Goal: Information Seeking & Learning: Learn about a topic

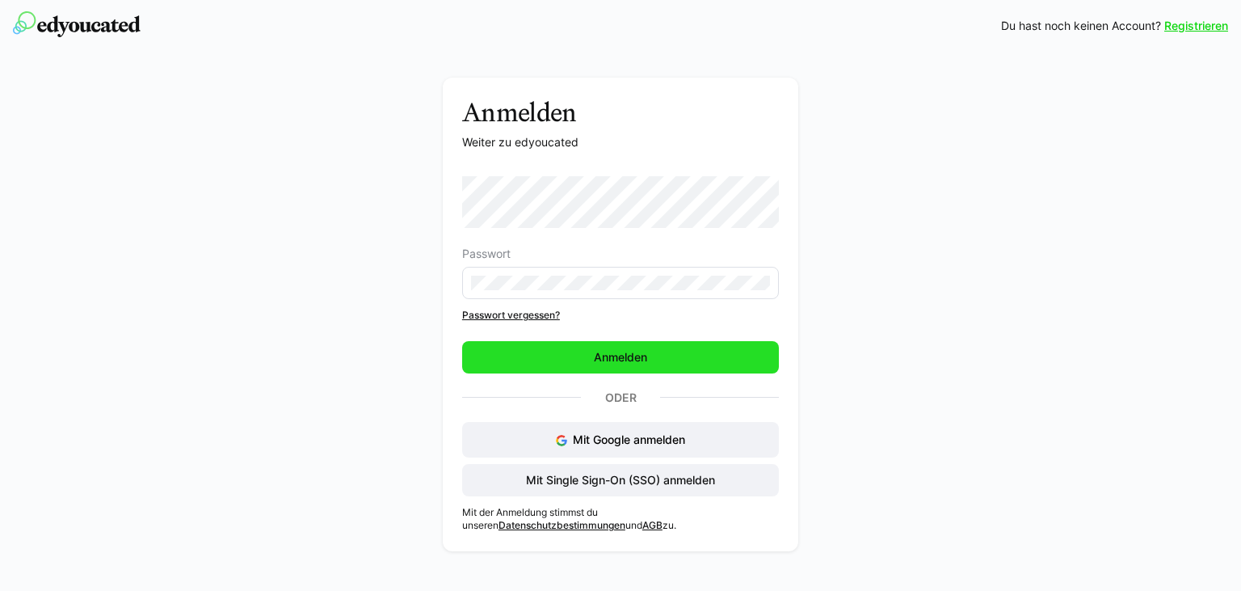
click at [672, 351] on span "Anmelden" at bounding box center [620, 357] width 317 height 32
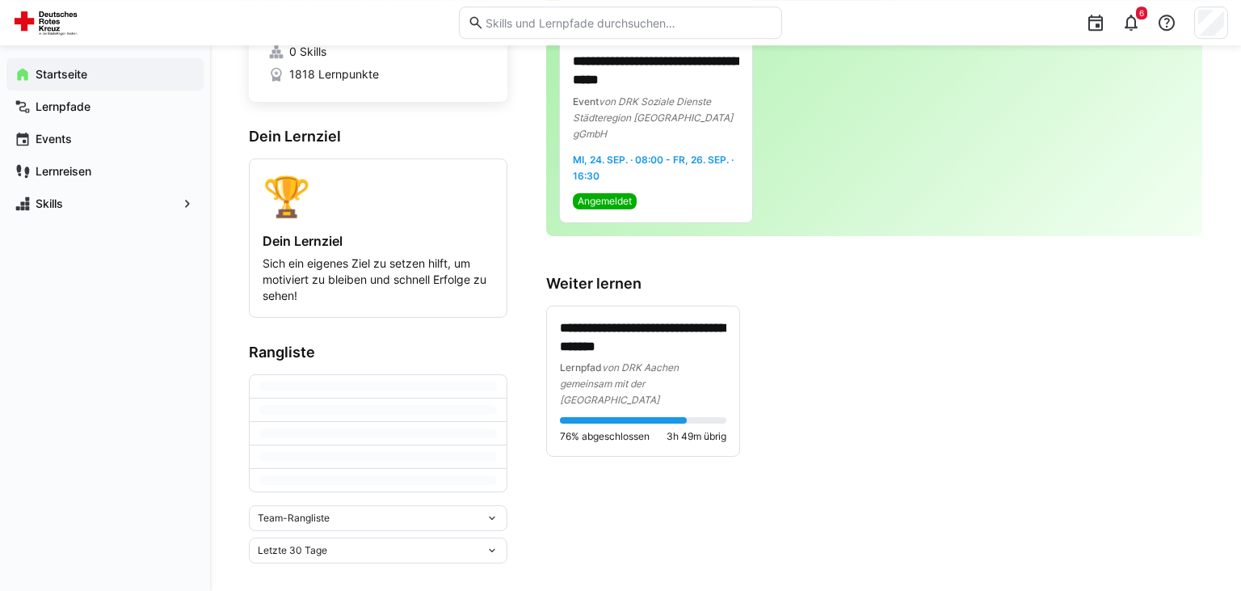
scroll to position [84, 0]
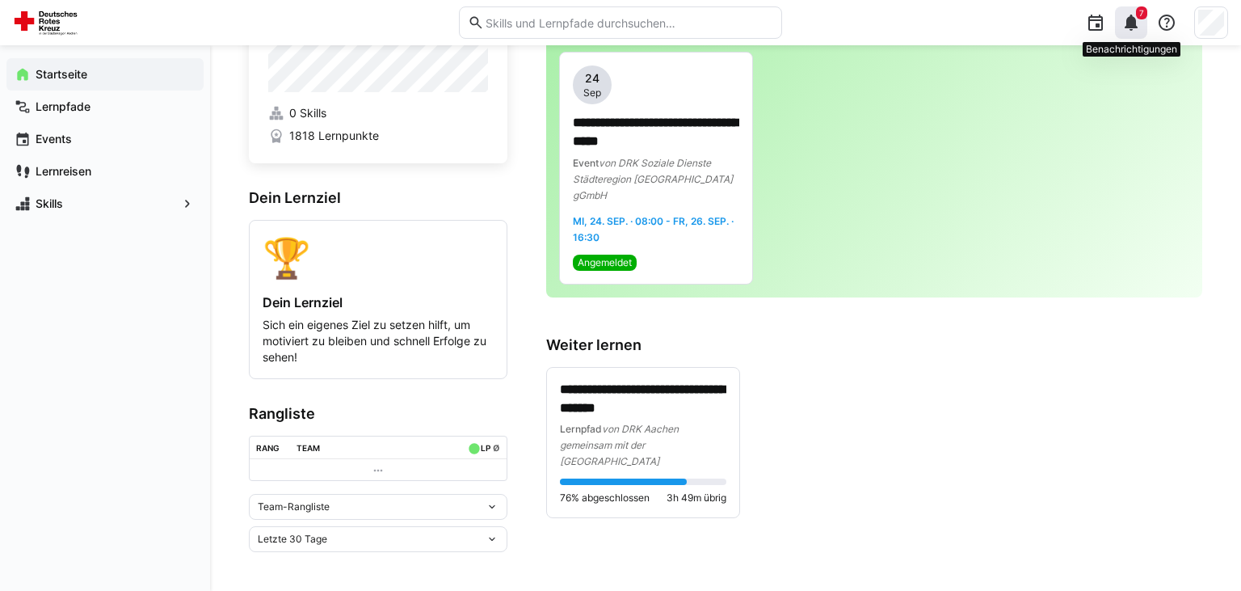
click at [1133, 25] on eds-icon at bounding box center [1131, 22] width 19 height 19
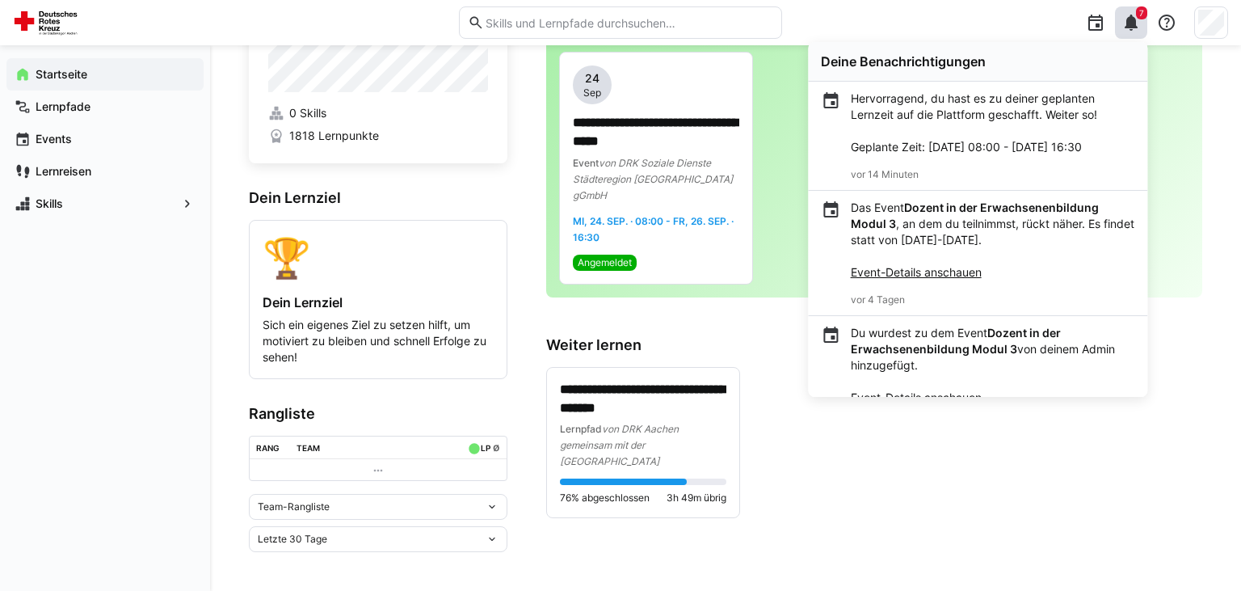
click at [1065, 425] on div "**********" at bounding box center [874, 443] width 656 height 152
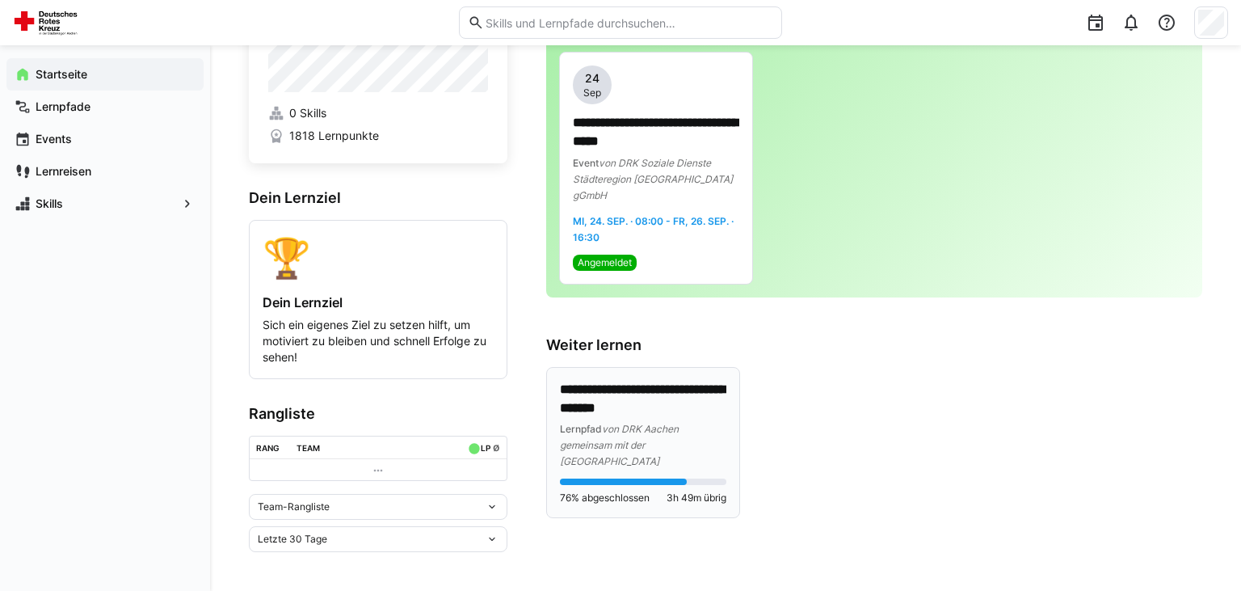
click at [658, 396] on p "**********" at bounding box center [643, 399] width 166 height 37
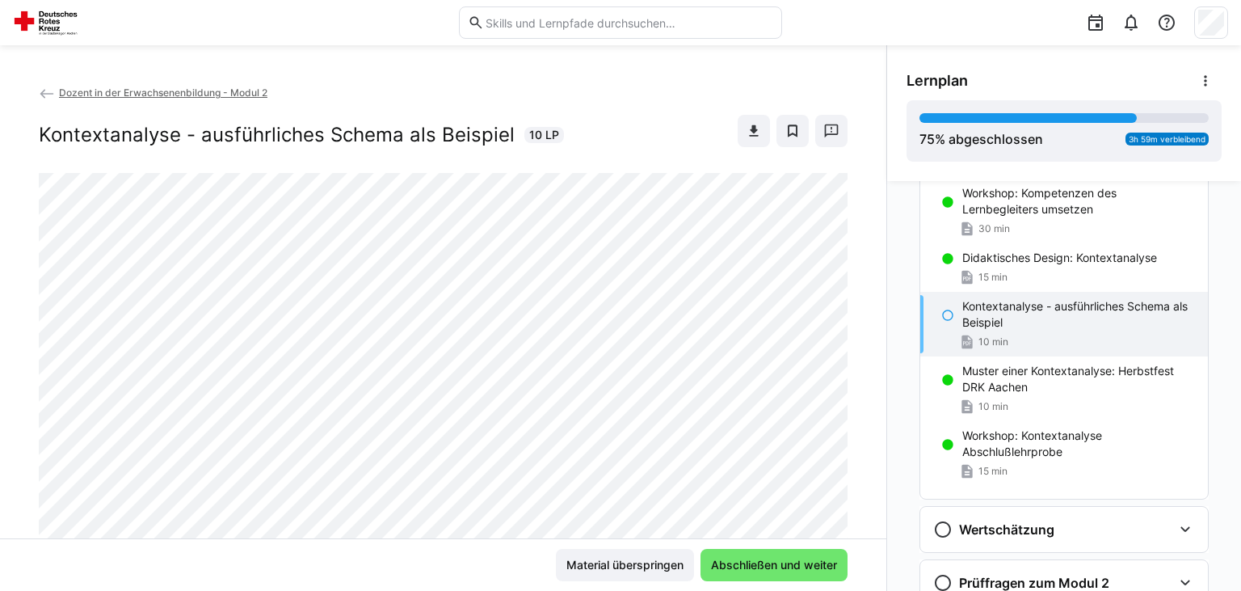
scroll to position [648, 0]
click at [1033, 335] on div "10 min" at bounding box center [1078, 341] width 233 height 16
click at [809, 561] on span "Abschließen und weiter" at bounding box center [774, 565] width 131 height 16
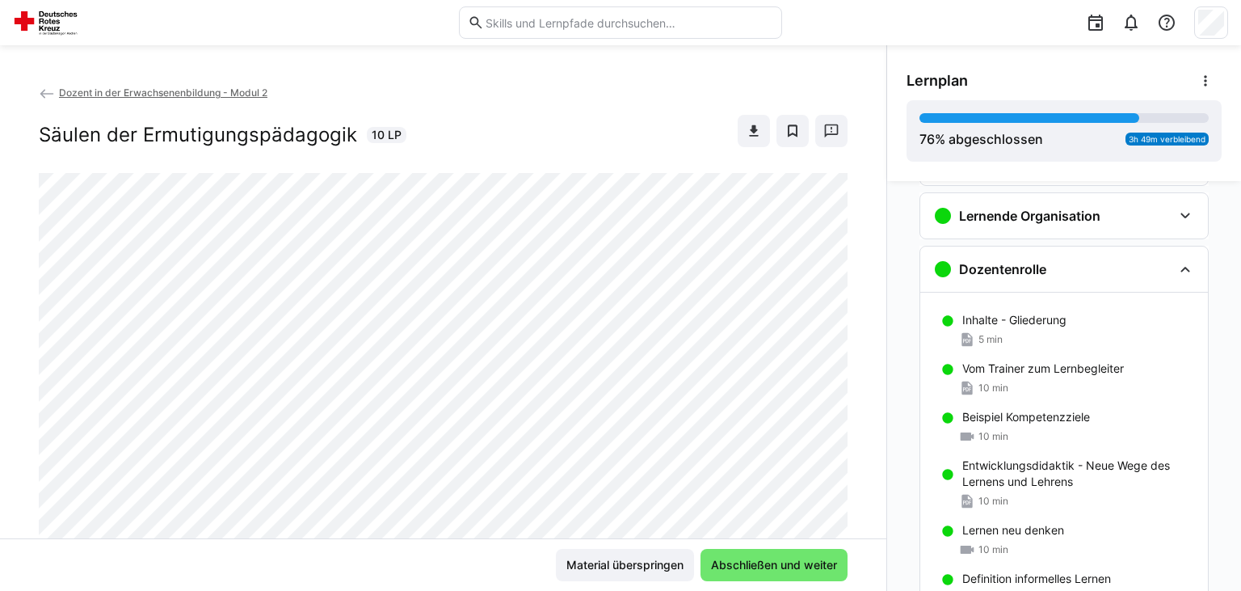
scroll to position [0, 0]
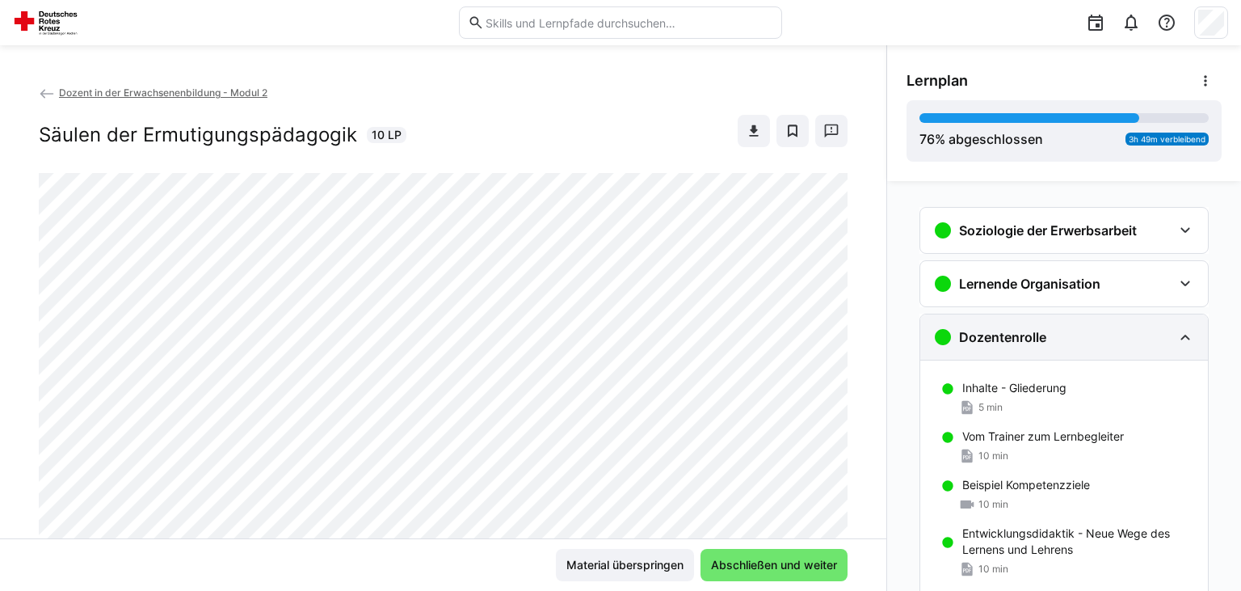
click at [1042, 344] on div "Dozentenrolle" at bounding box center [989, 336] width 113 height 19
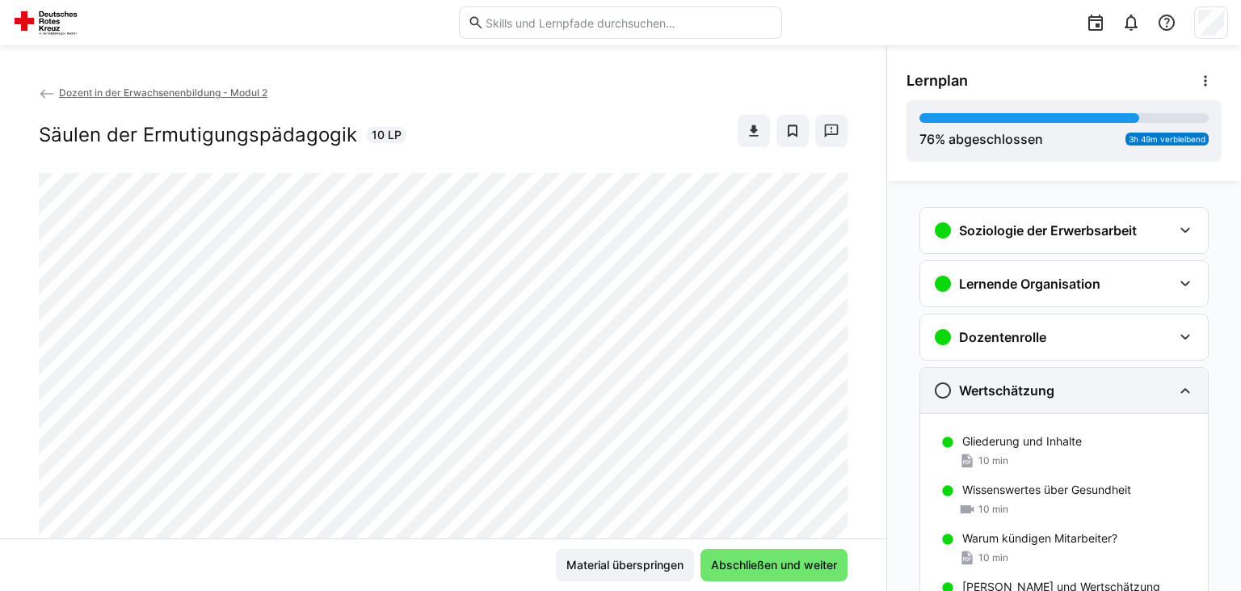
click at [1048, 389] on h3 "Wertschätzung" at bounding box center [1006, 390] width 95 height 16
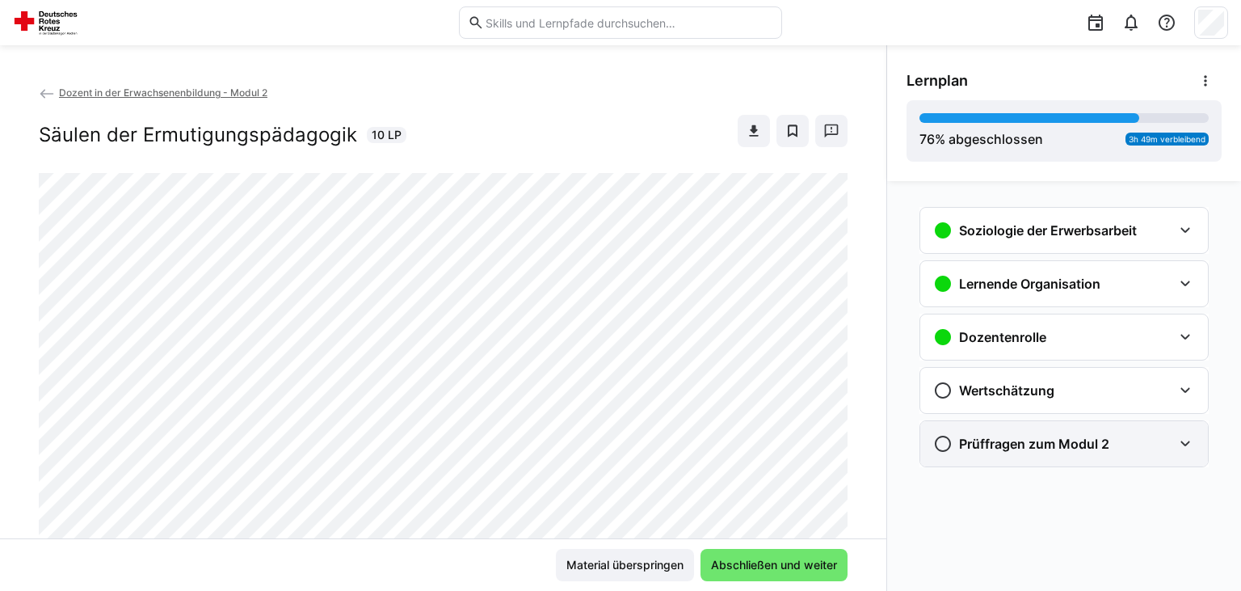
click at [1083, 438] on h3 "Prüffragen zum Modul 2" at bounding box center [1034, 444] width 150 height 16
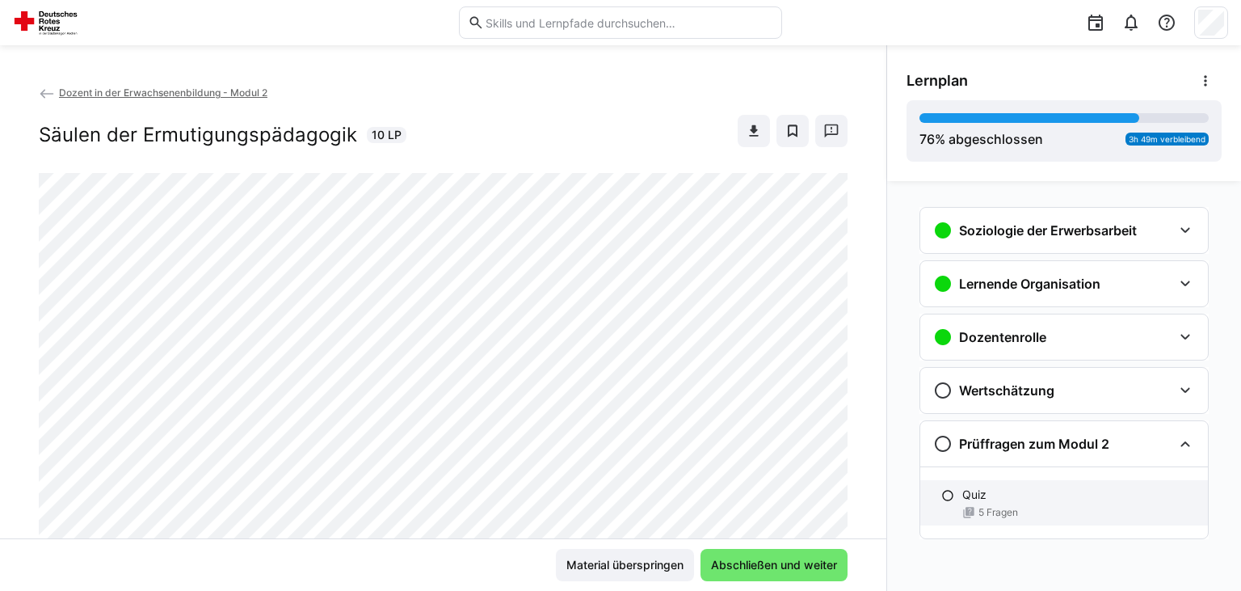
click at [1027, 503] on div "Quiz 5 Fragen" at bounding box center [1064, 502] width 288 height 45
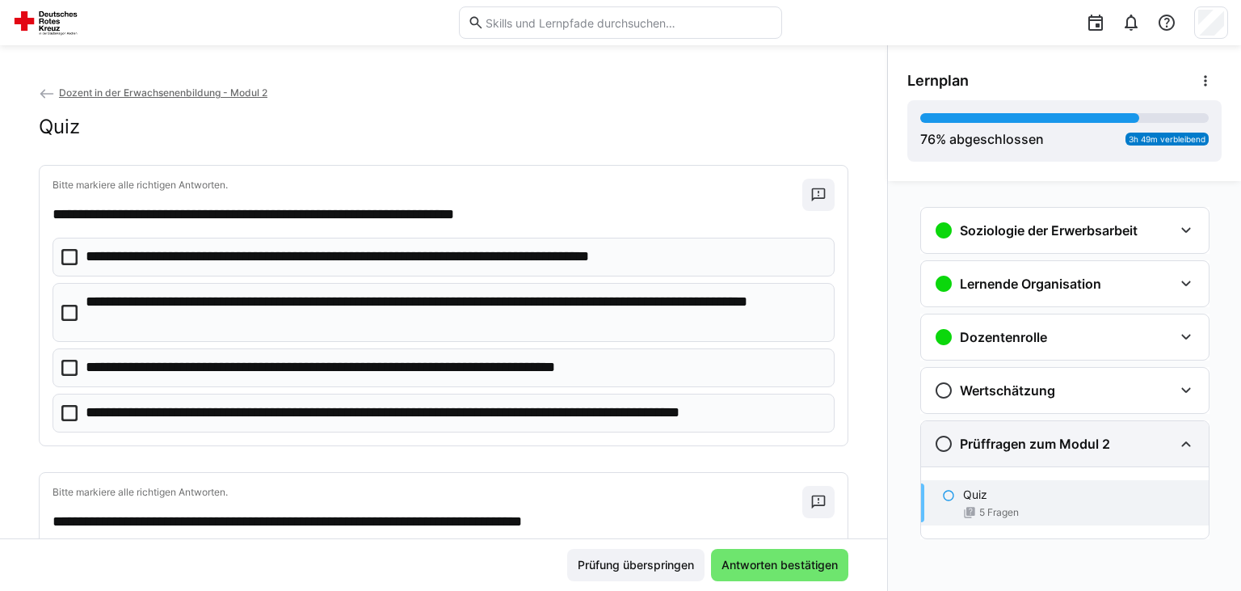
click at [1202, 436] on div "Prüffragen zum Modul 2" at bounding box center [1065, 443] width 288 height 45
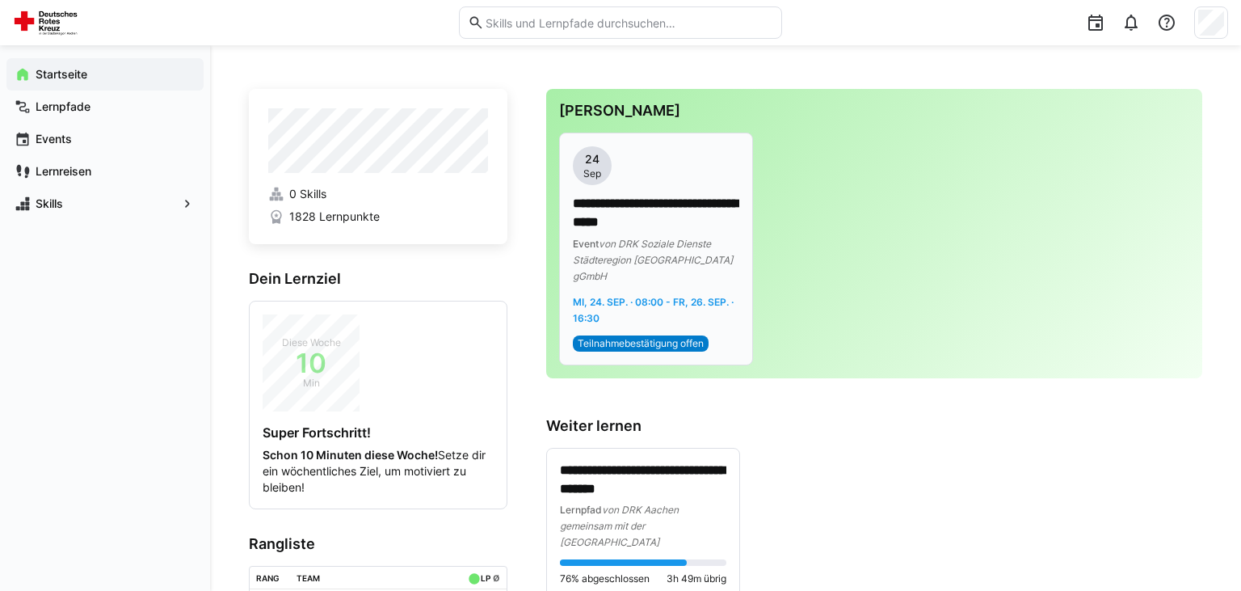
click at [718, 183] on app-date-bubble "[DATE]" at bounding box center [656, 165] width 166 height 39
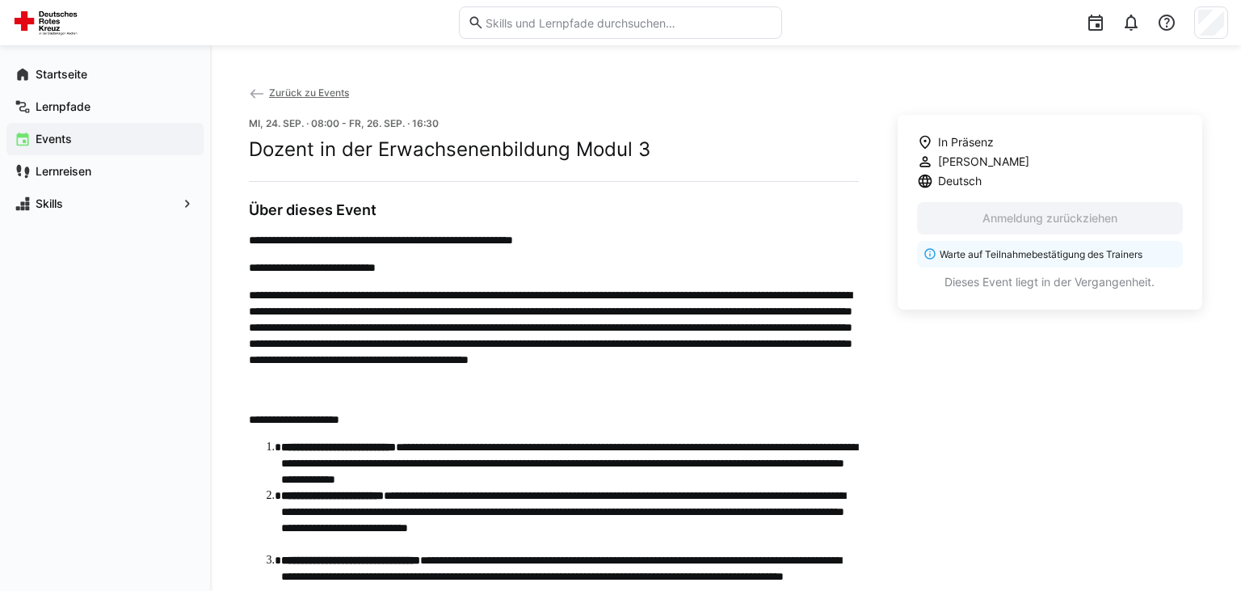
click at [288, 94] on span "Zurück zu Events" at bounding box center [309, 92] width 80 height 12
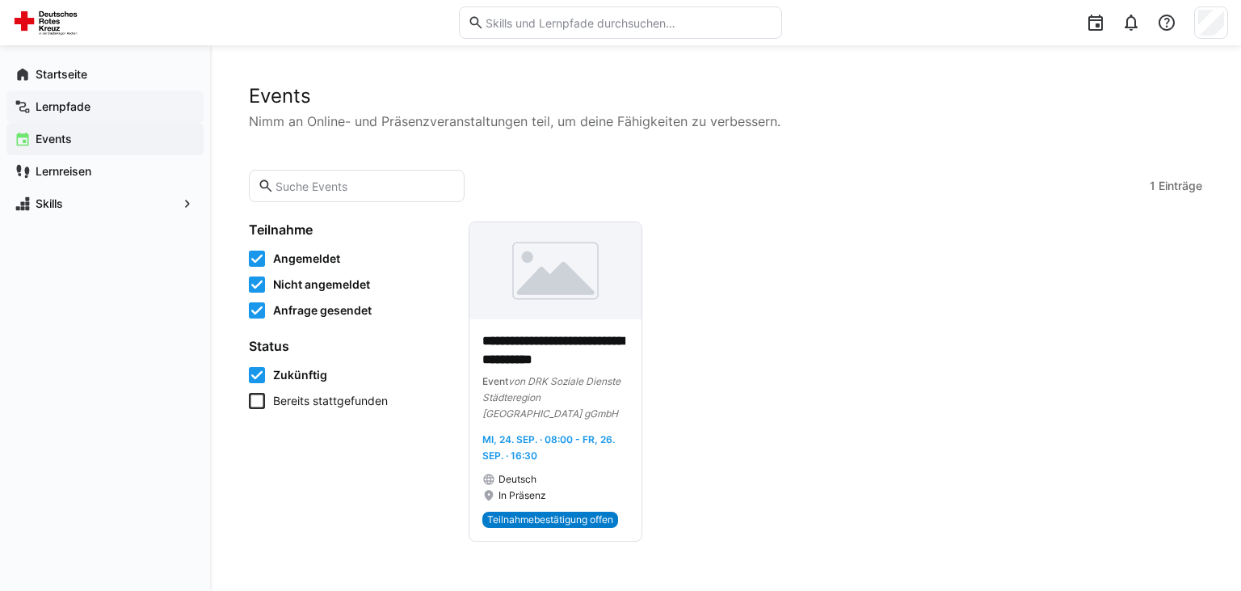
click at [79, 118] on div "Lernpfade" at bounding box center [104, 106] width 197 height 32
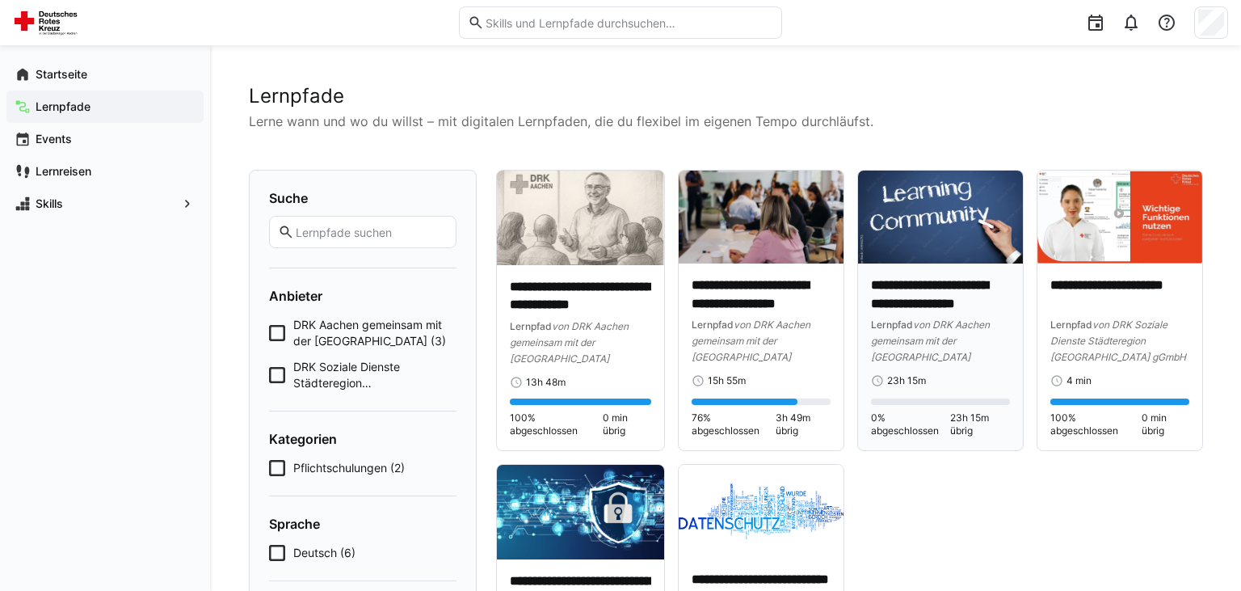
click at [975, 246] on img at bounding box center [940, 216] width 165 height 93
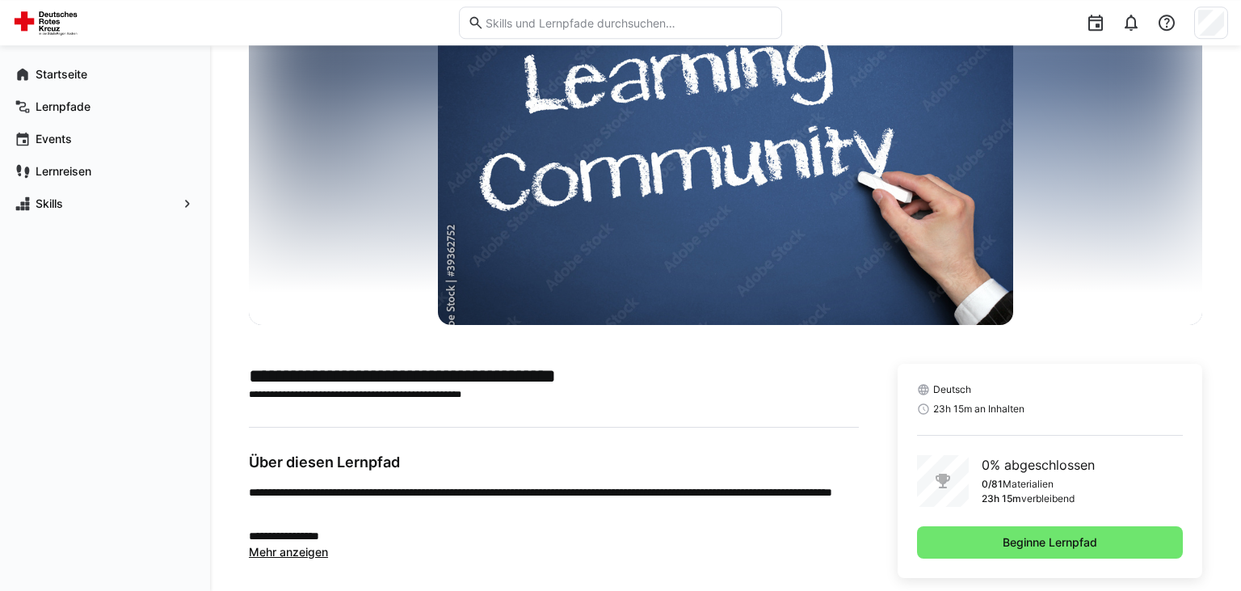
scroll to position [107, 0]
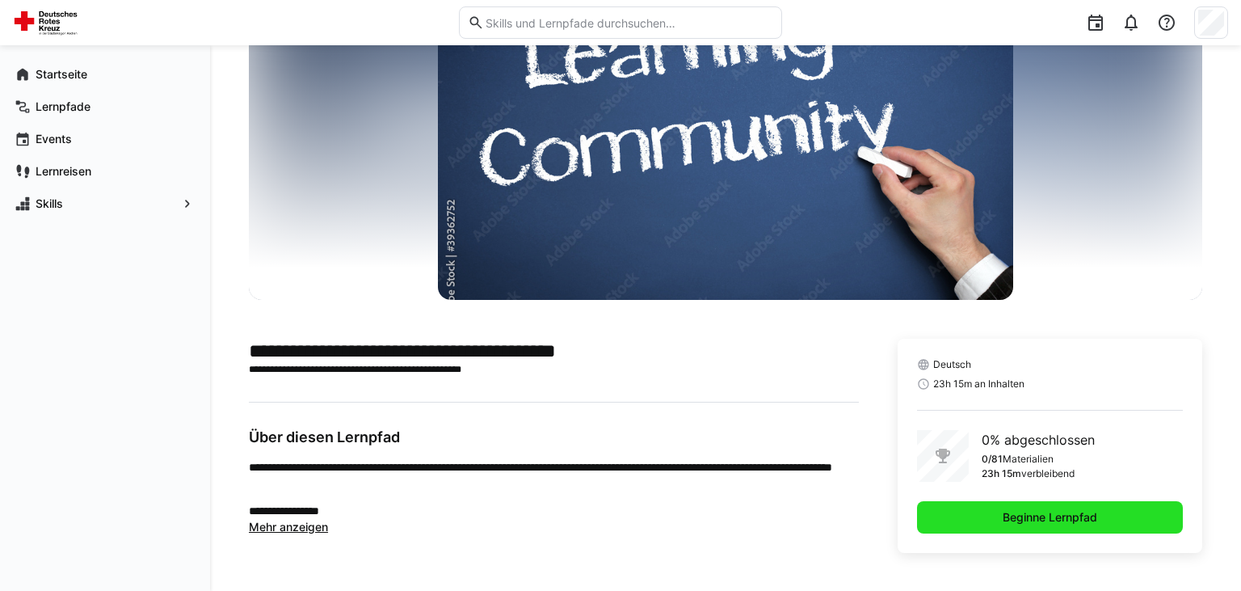
click at [959, 503] on span "Beginne Lernpfad" at bounding box center [1050, 517] width 266 height 32
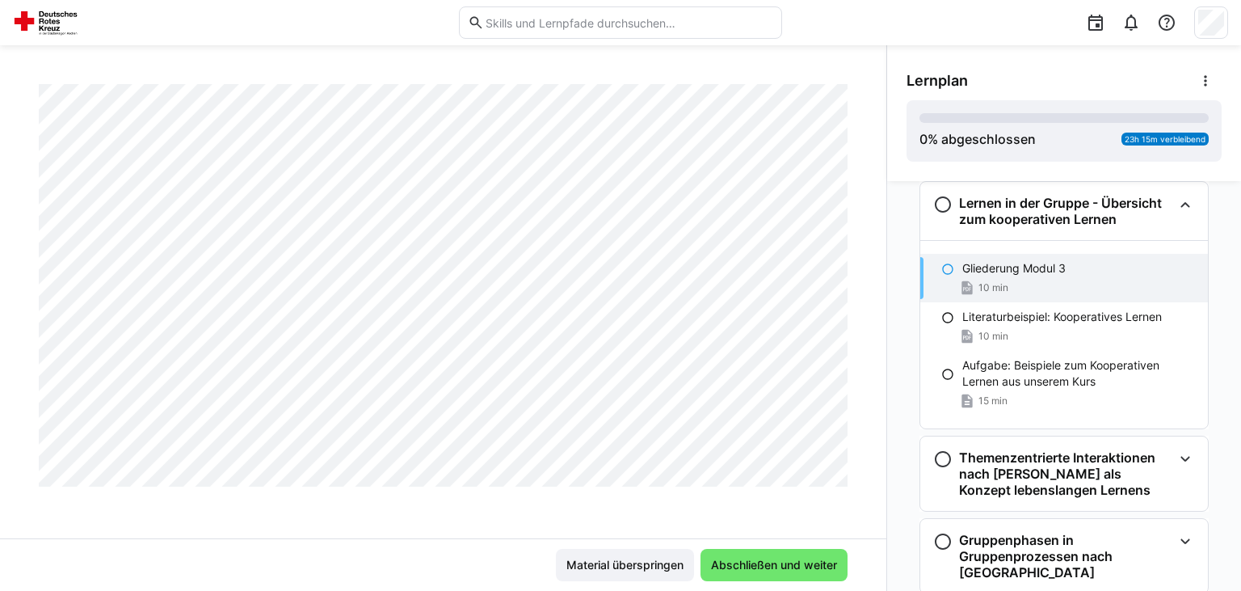
scroll to position [792, 0]
click at [772, 552] on span "Abschließen und weiter" at bounding box center [774, 565] width 147 height 32
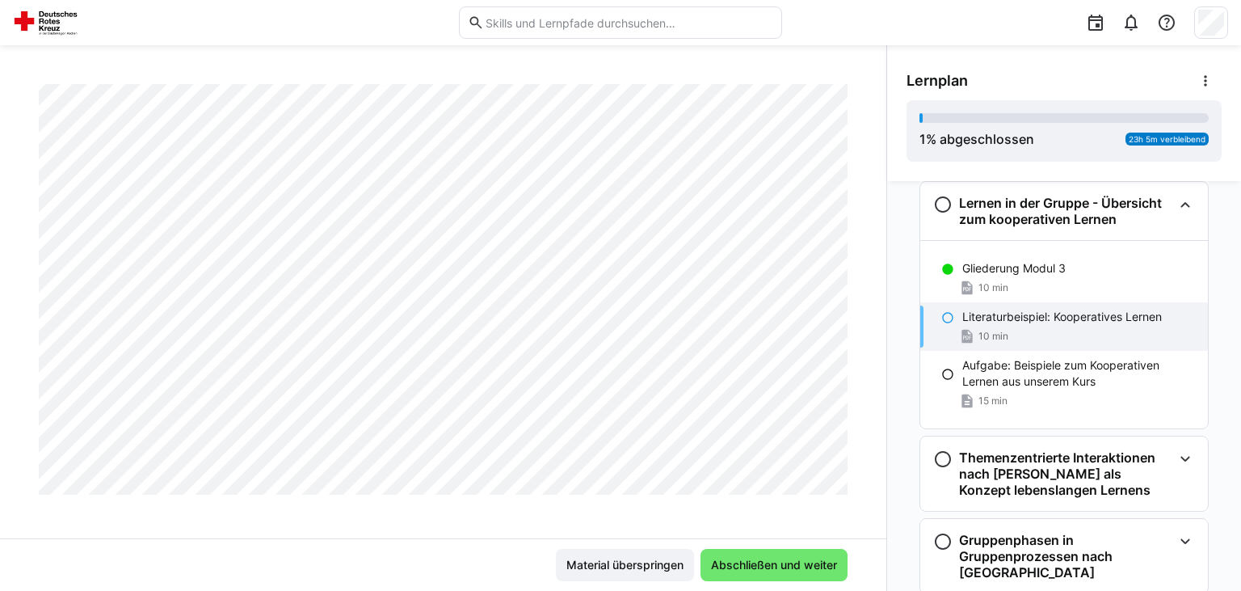
scroll to position [270, 0]
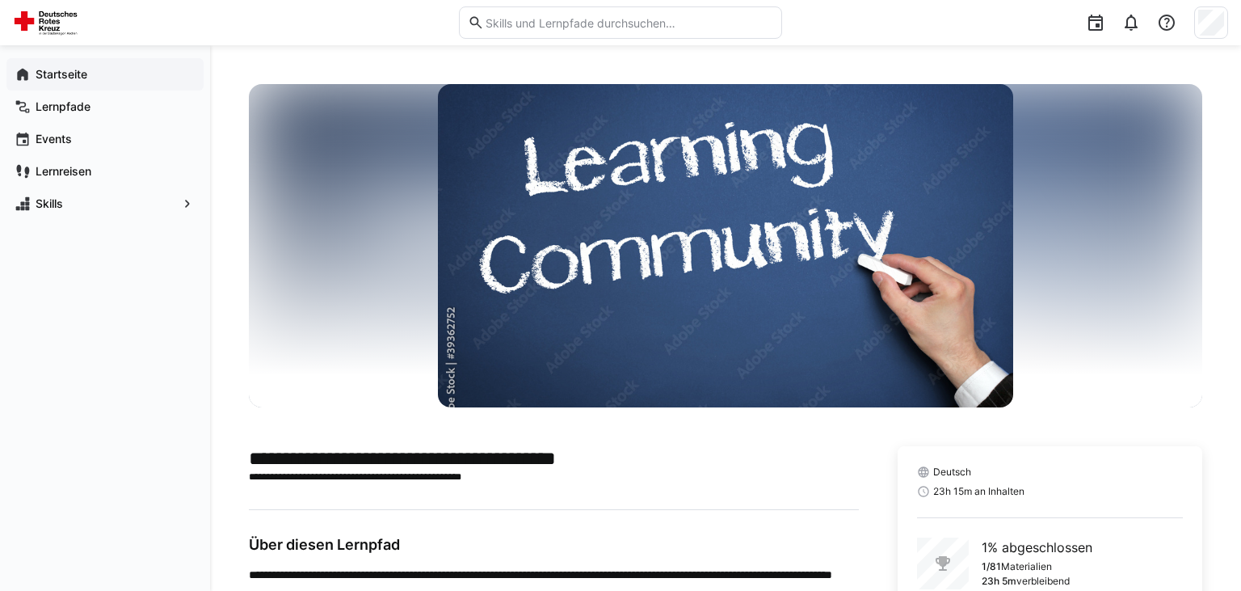
click at [107, 86] on div "Startseite" at bounding box center [104, 74] width 197 height 32
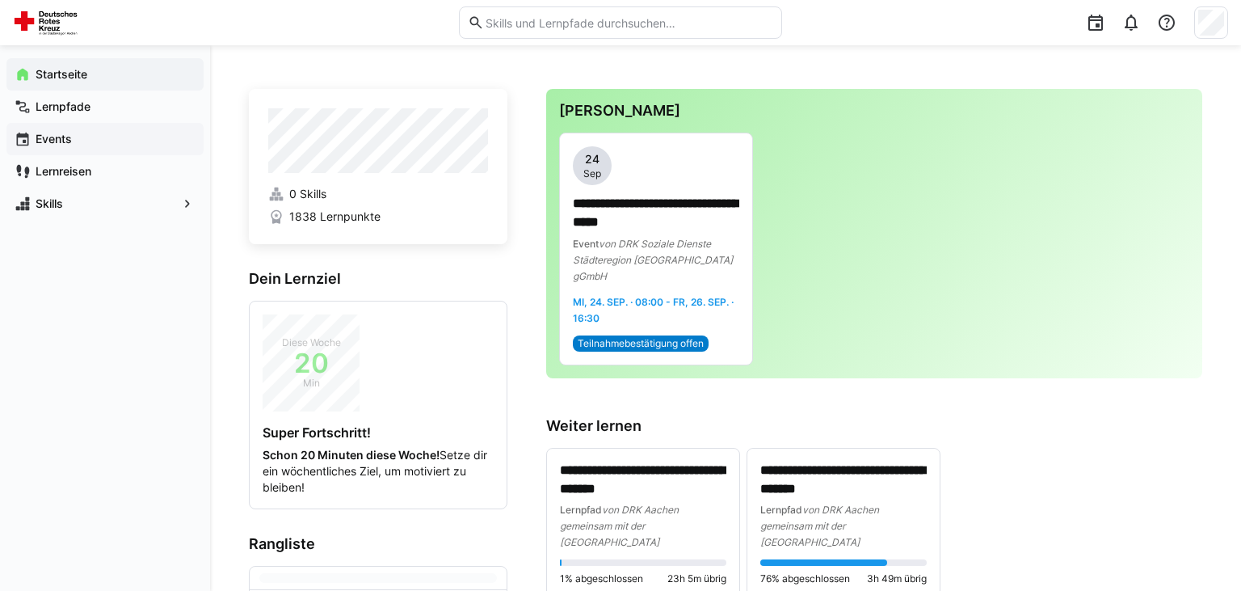
click at [131, 132] on span "Events" at bounding box center [114, 139] width 162 height 16
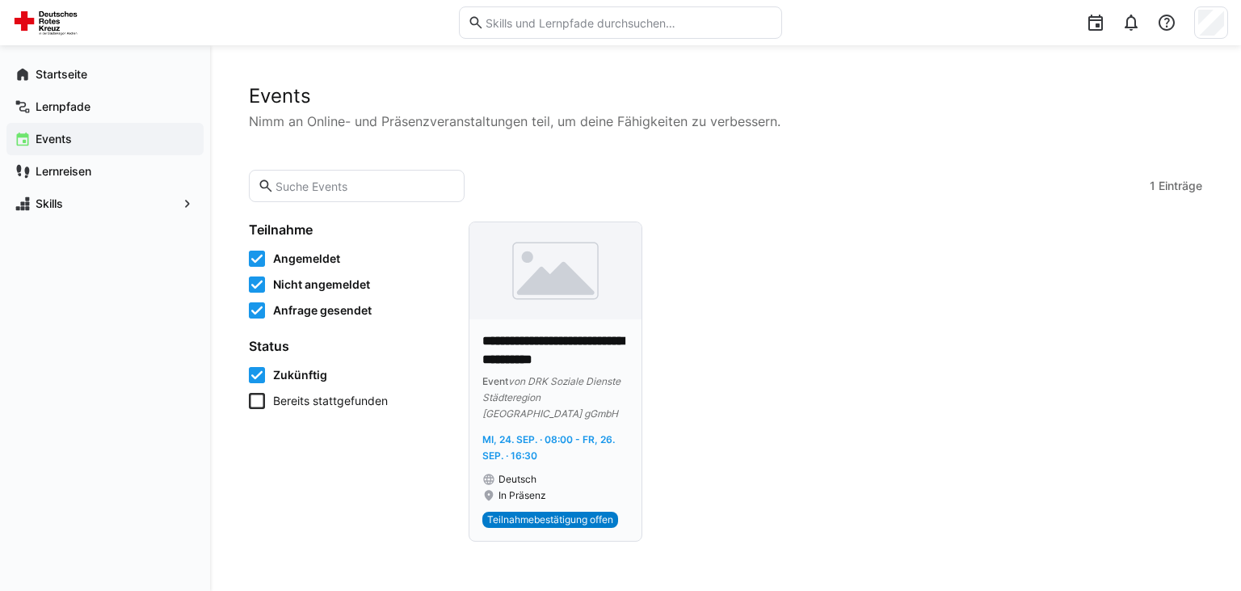
click at [558, 292] on img at bounding box center [555, 270] width 172 height 97
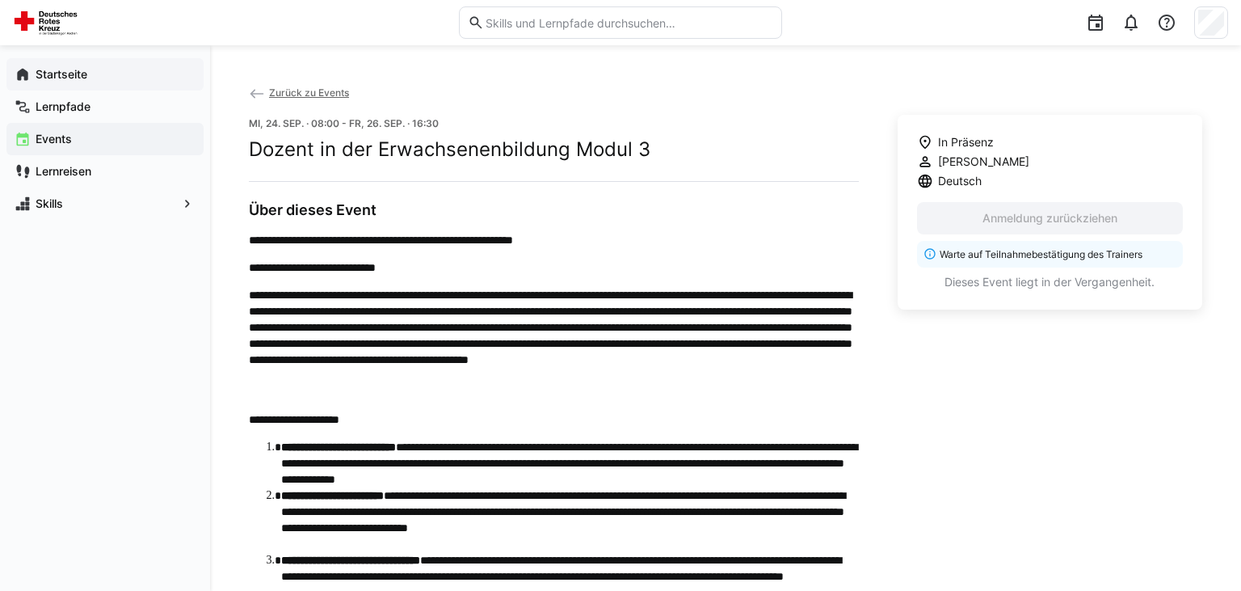
click at [86, 86] on div "Startseite" at bounding box center [104, 74] width 197 height 32
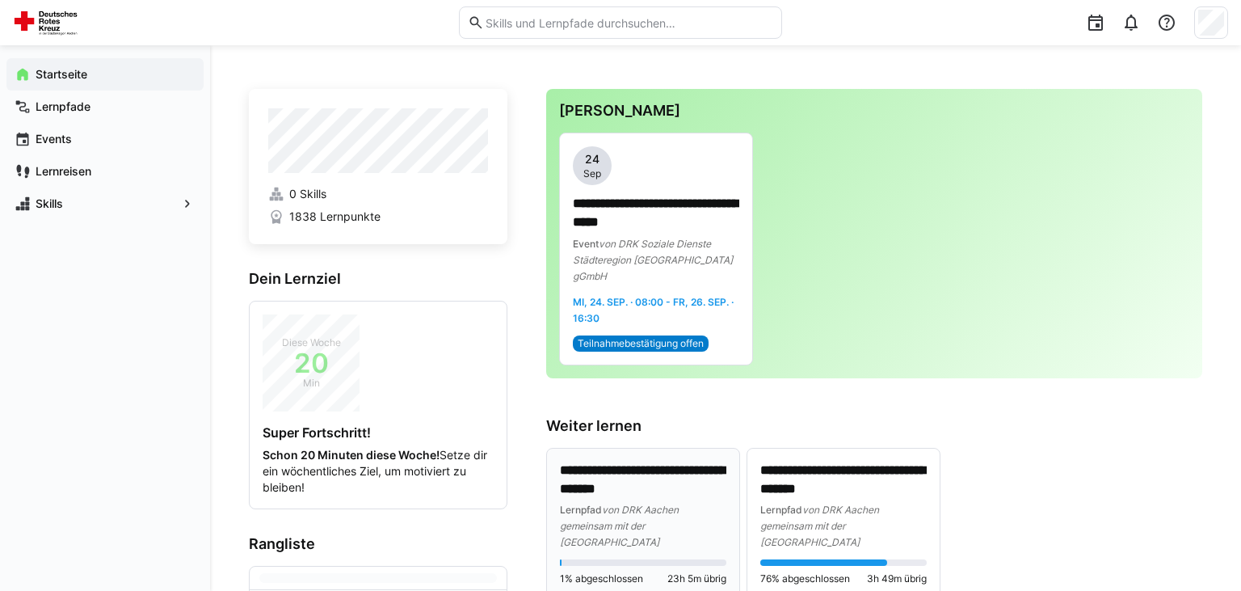
click at [671, 483] on div "**********" at bounding box center [643, 505] width 166 height 89
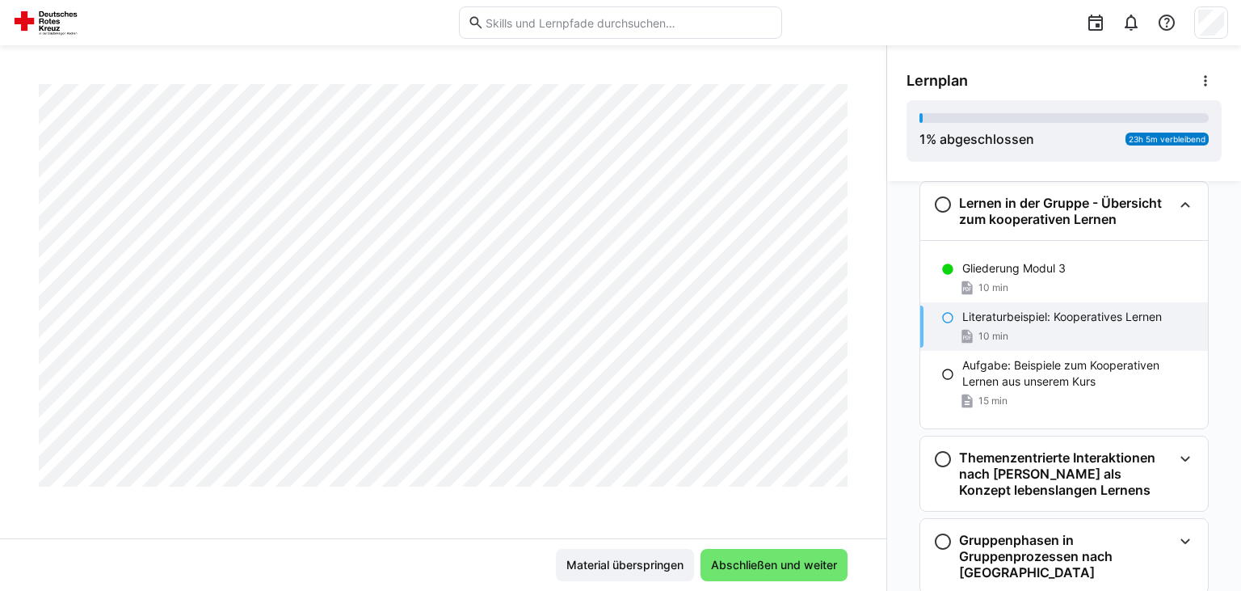
scroll to position [849, 0]
click at [802, 558] on span "Abschließen und weiter" at bounding box center [774, 565] width 131 height 16
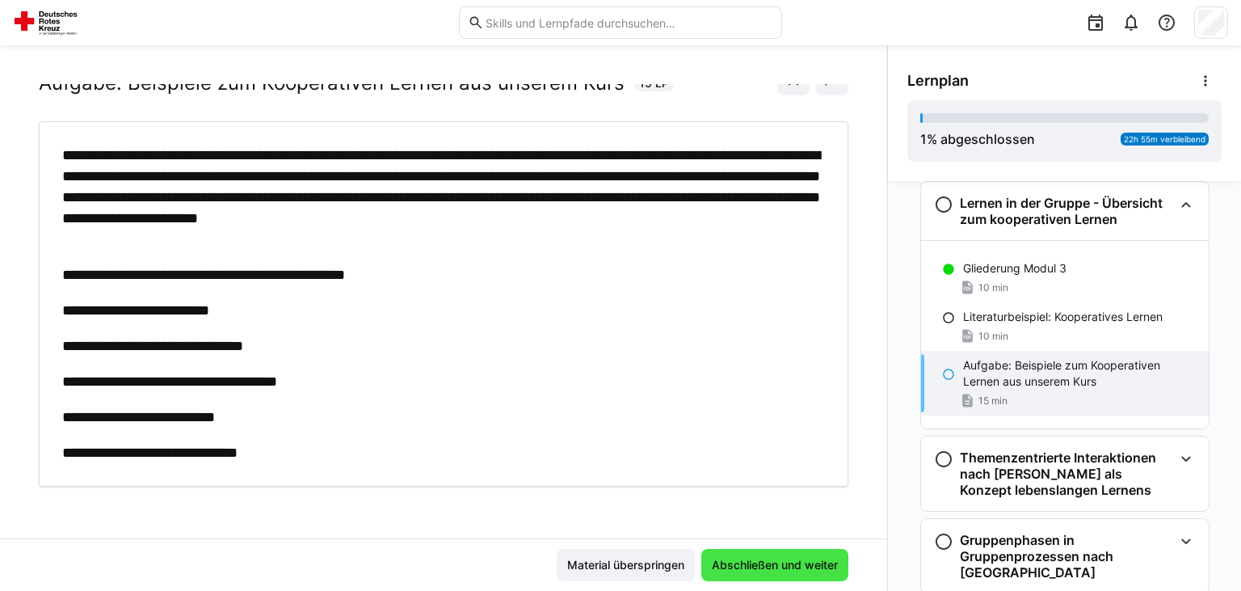
scroll to position [49, 0]
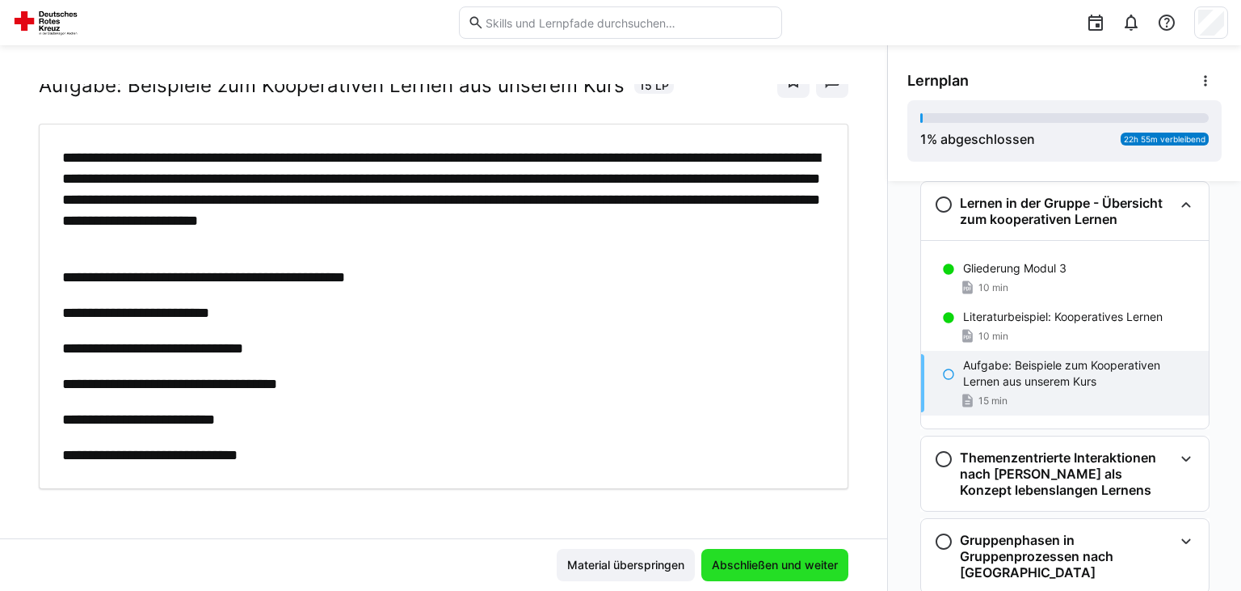
click at [802, 558] on span "Abschließen und weiter" at bounding box center [774, 565] width 131 height 16
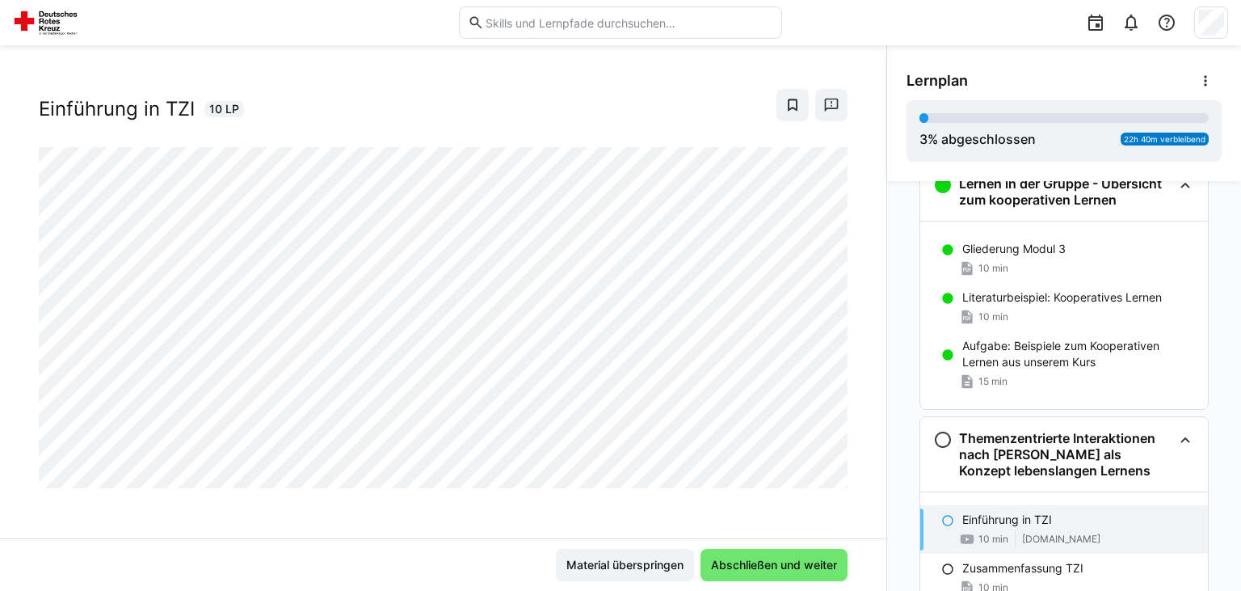
scroll to position [0, 0]
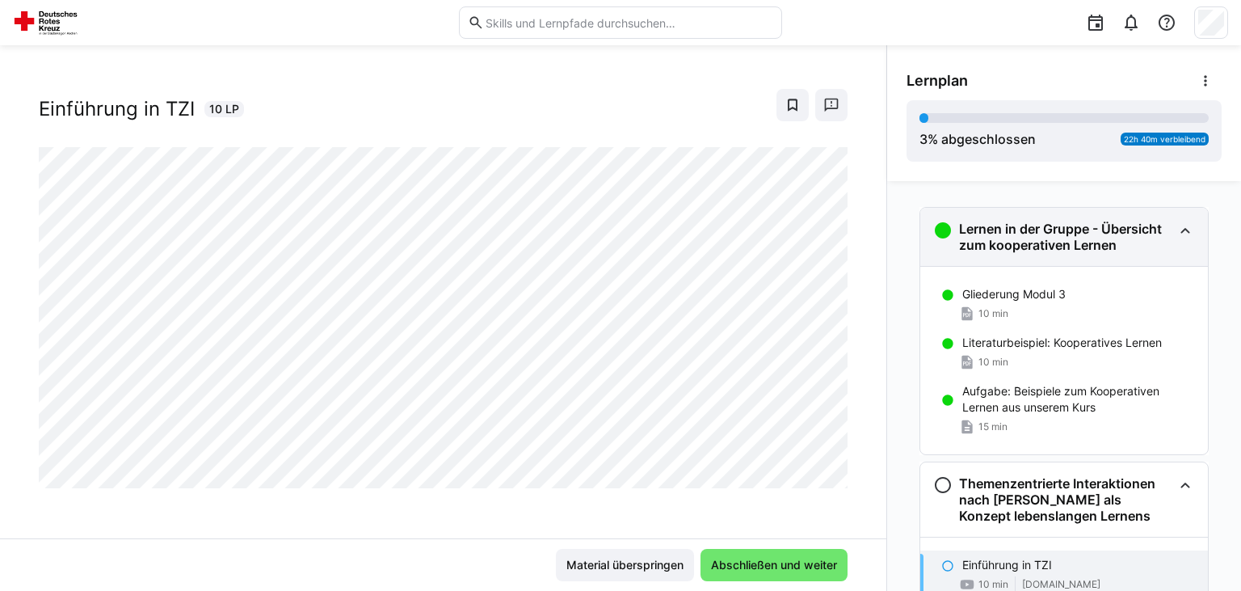
click at [1130, 226] on h3 "Lernen in der Gruppe - Übersicht zum kooperativen Lernen" at bounding box center [1065, 237] width 213 height 32
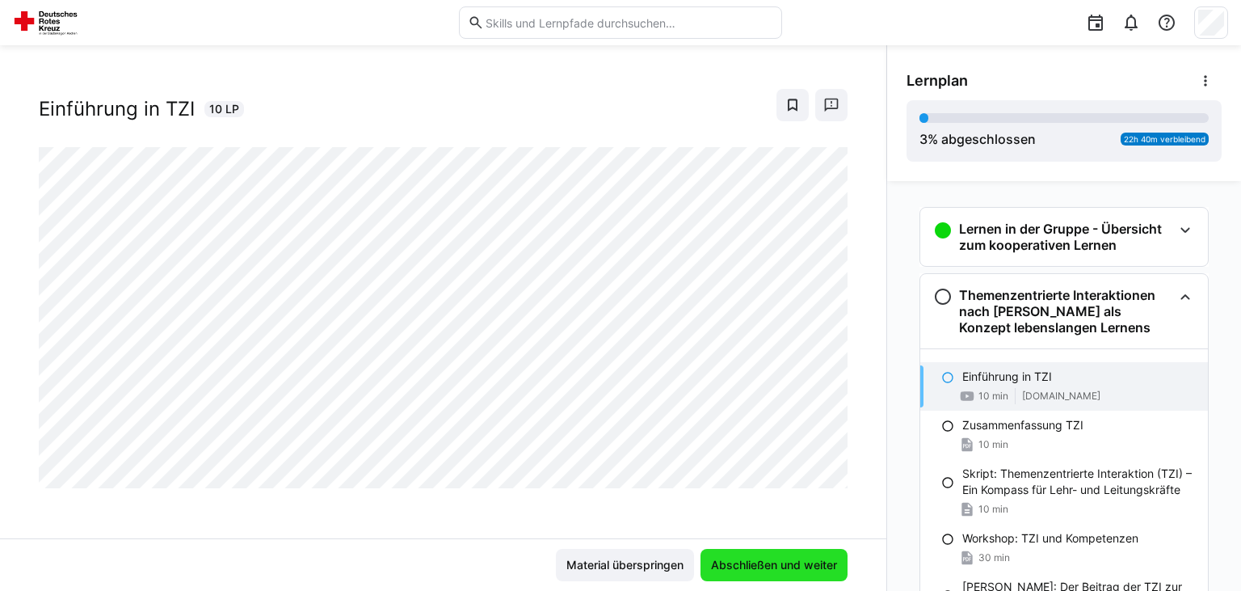
click at [819, 561] on span "Abschließen und weiter" at bounding box center [774, 565] width 131 height 16
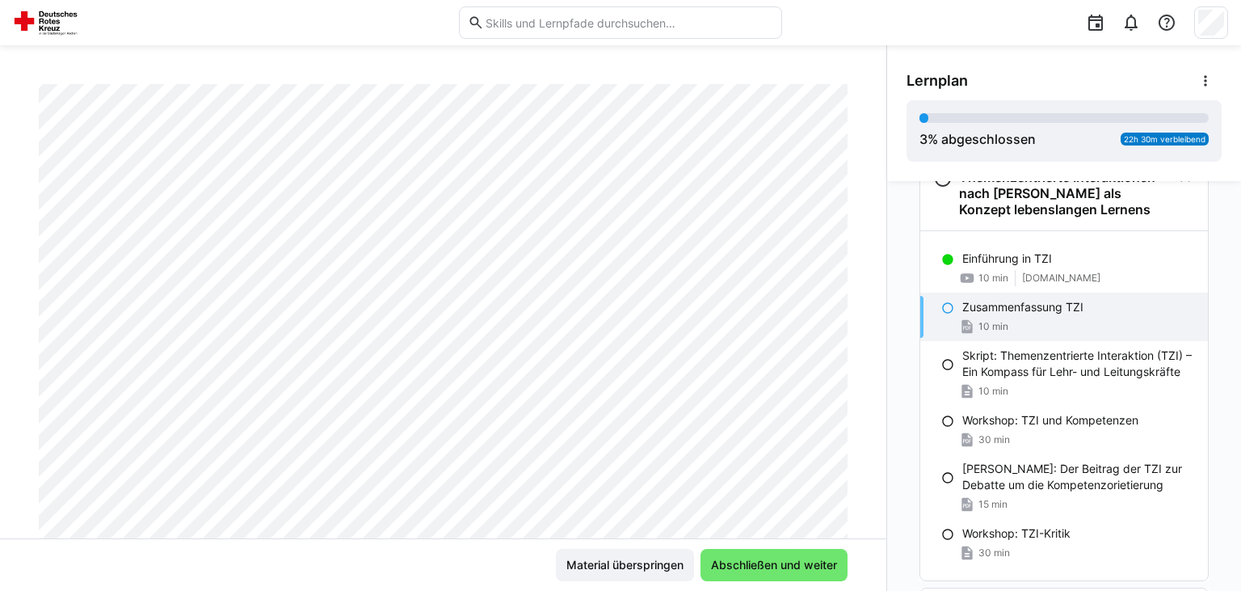
scroll to position [132, 0]
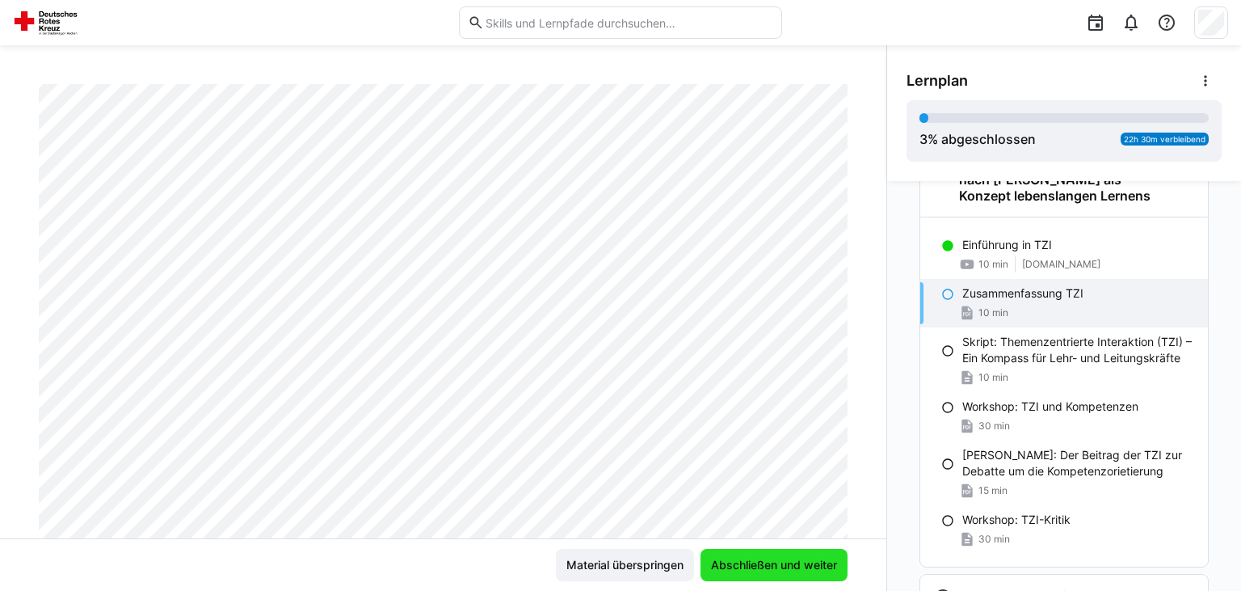
click at [781, 576] on span "Abschließen und weiter" at bounding box center [774, 565] width 147 height 32
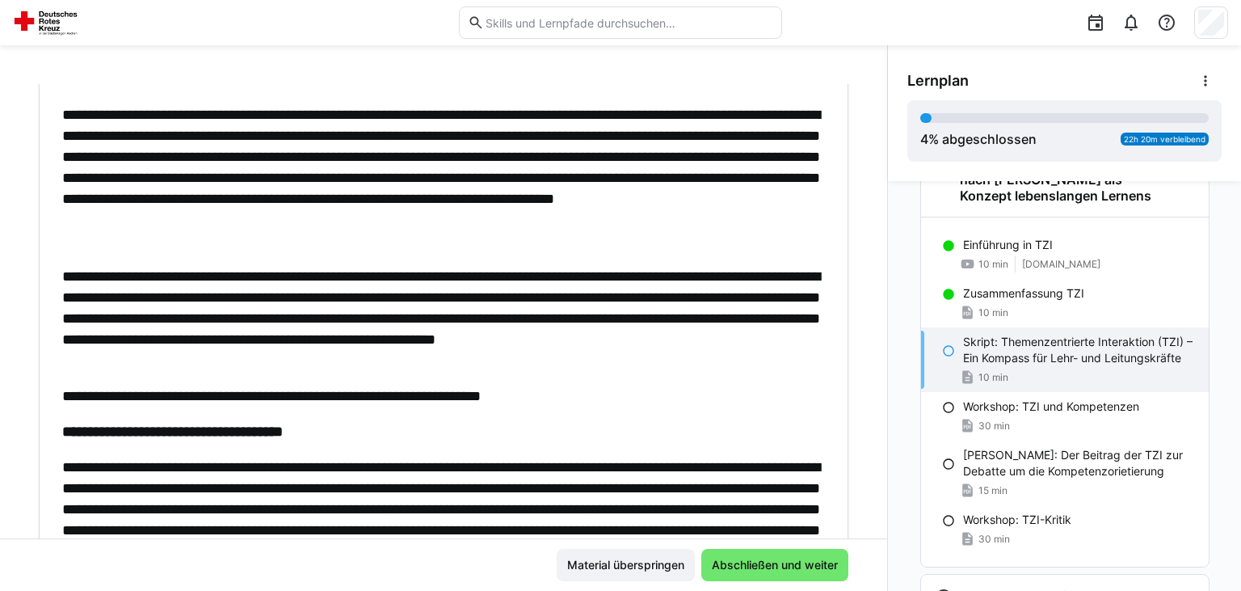
scroll to position [0, 0]
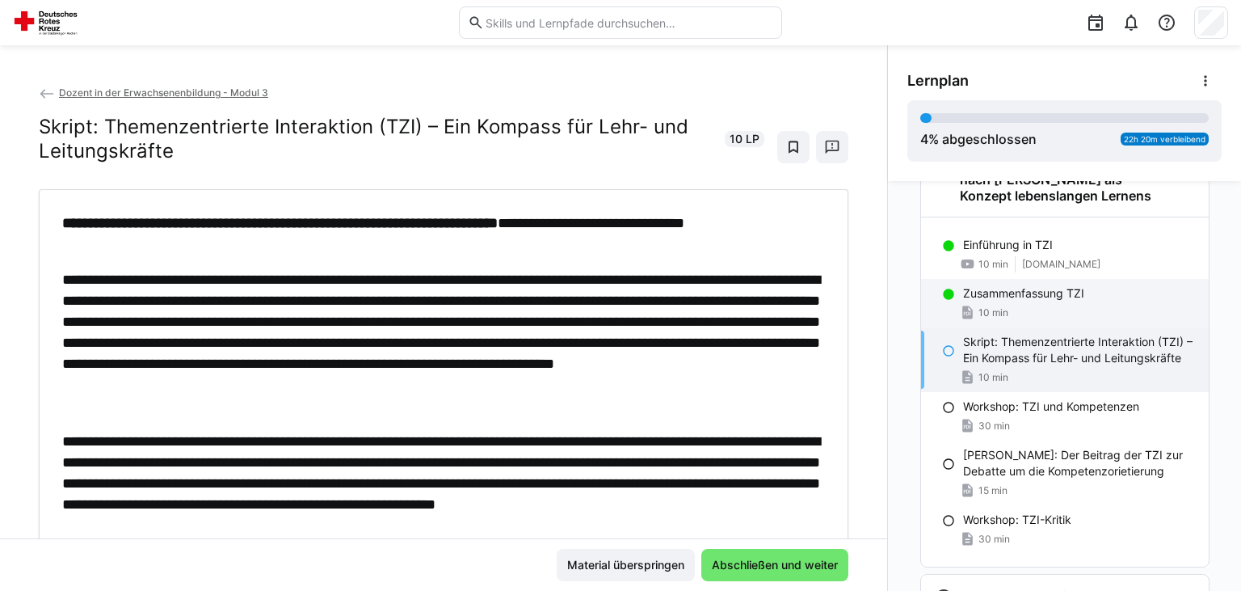
click at [1038, 282] on div "Zusammenfassung TZI 10 min" at bounding box center [1065, 303] width 288 height 48
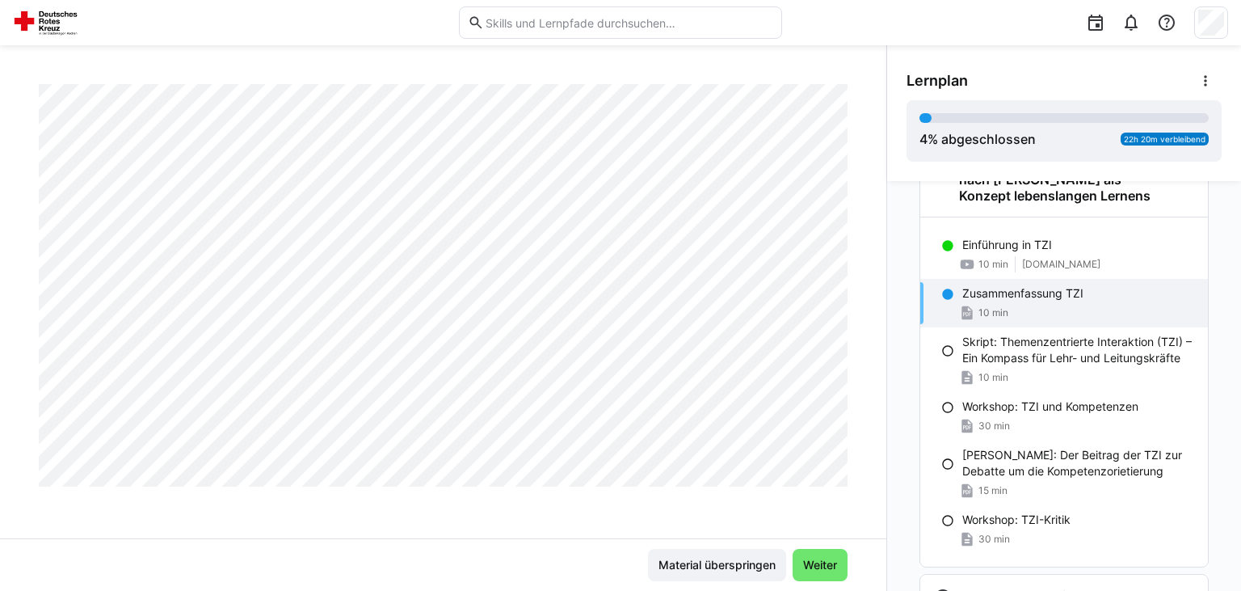
scroll to position [1951, 0]
click at [817, 567] on span "Weiter" at bounding box center [820, 565] width 39 height 16
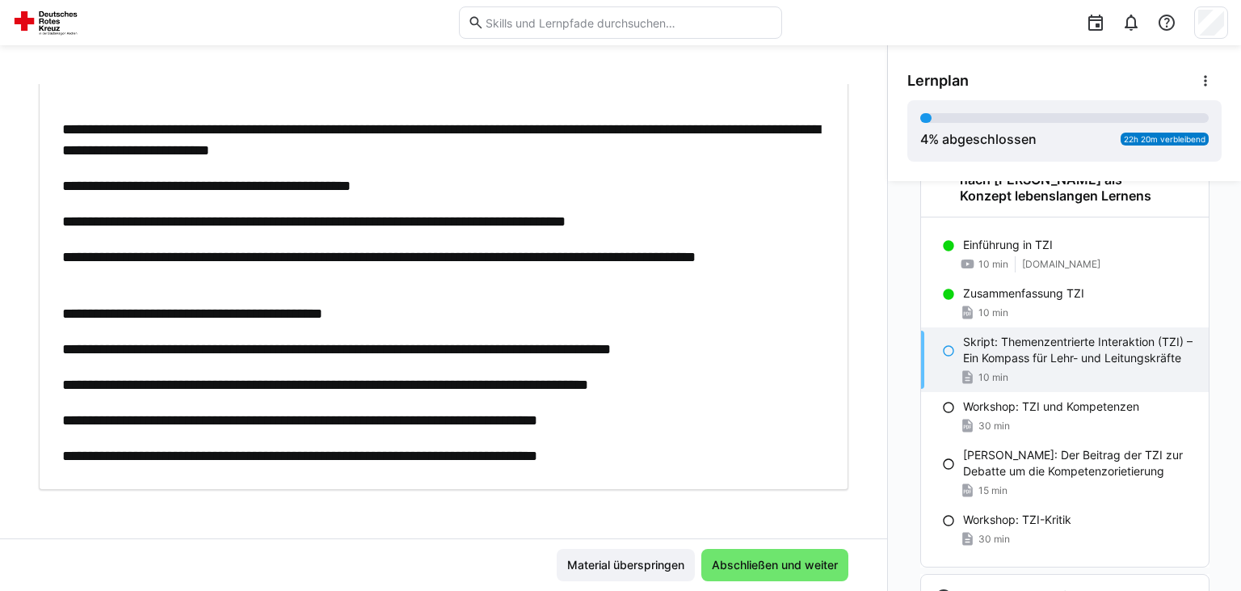
scroll to position [3508, 0]
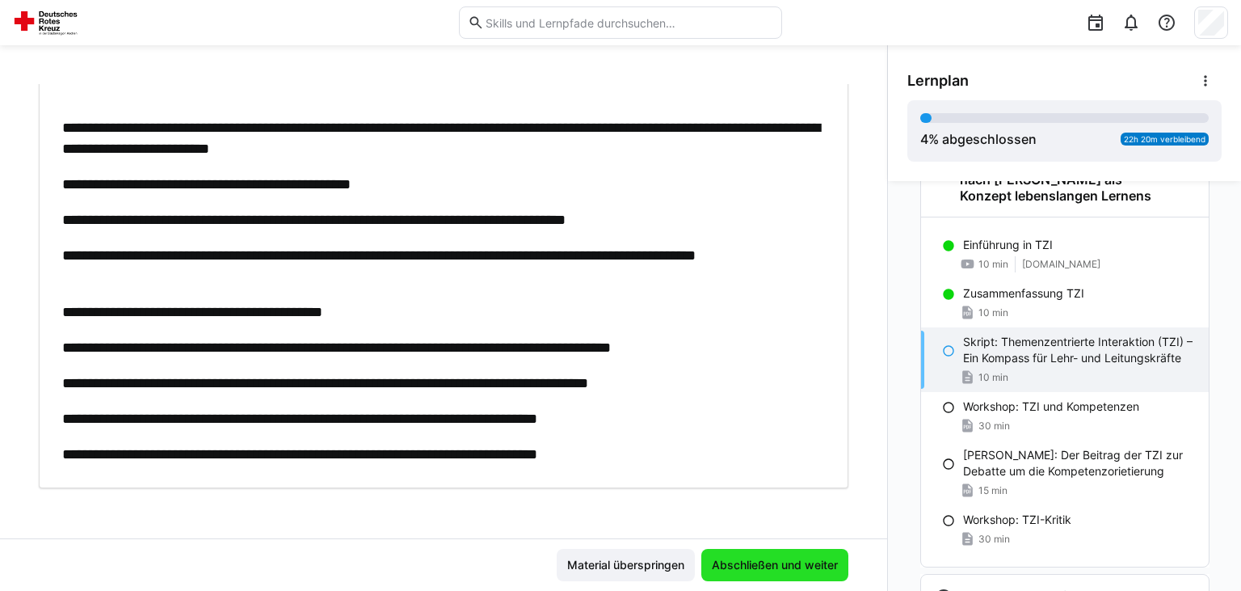
click at [783, 558] on span "Abschließen und weiter" at bounding box center [774, 565] width 131 height 16
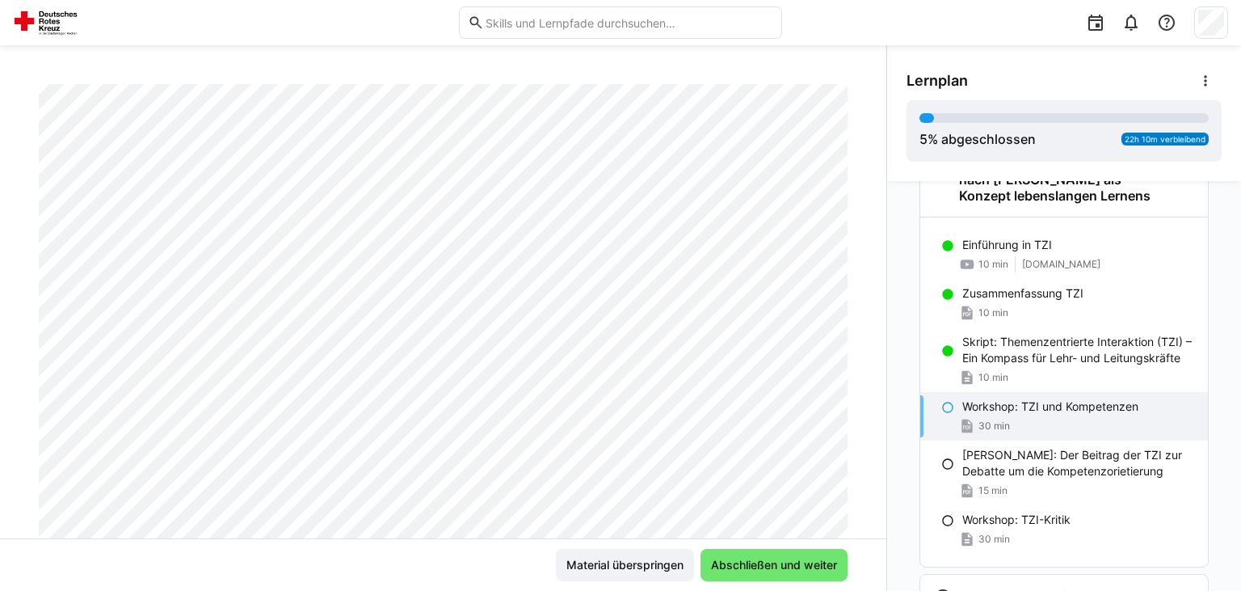
scroll to position [133, 0]
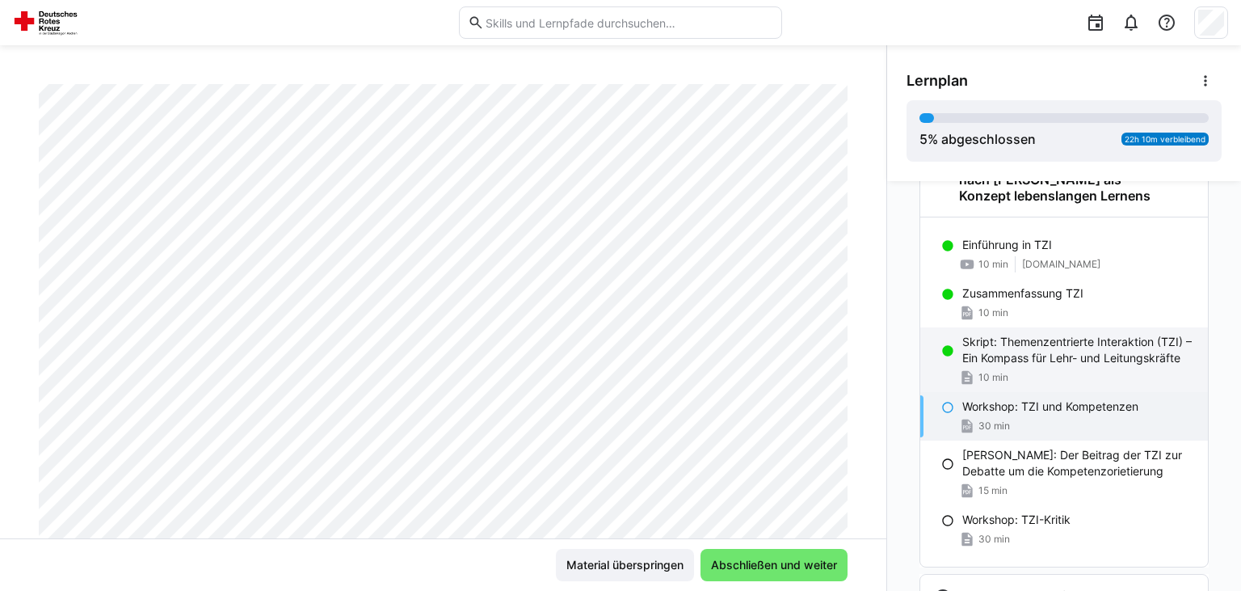
click at [1016, 337] on p "Skript: Themenzentrierte Interaktion (TZI) – Ein Kompass für Lehr- und Leitungs…" at bounding box center [1078, 350] width 233 height 32
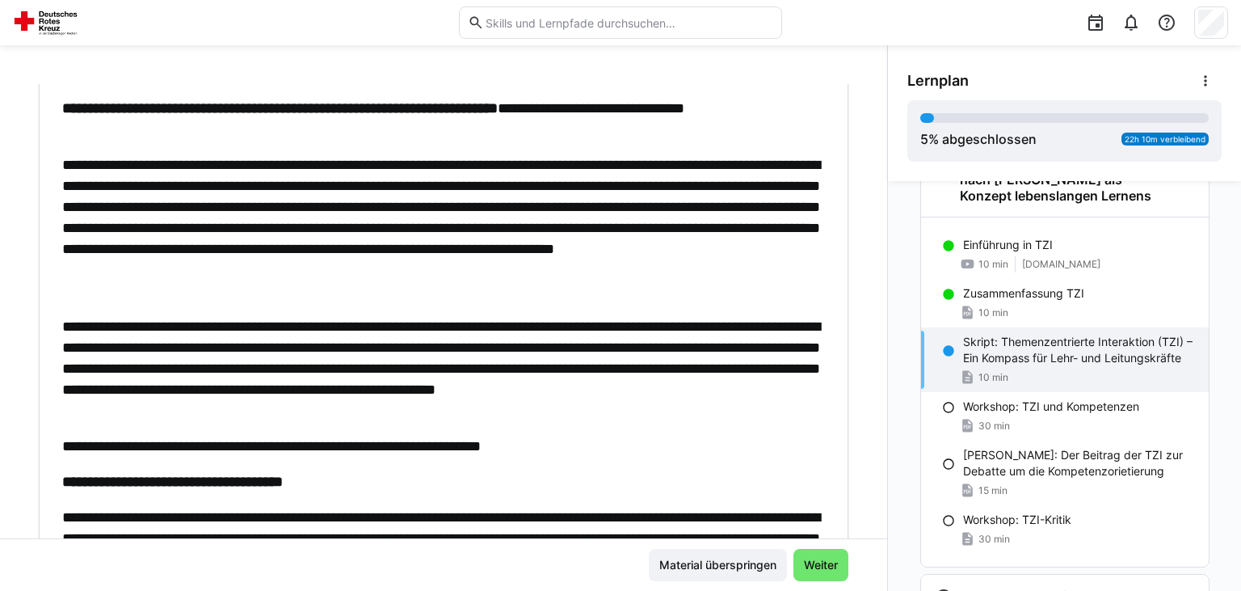
scroll to position [126, 0]
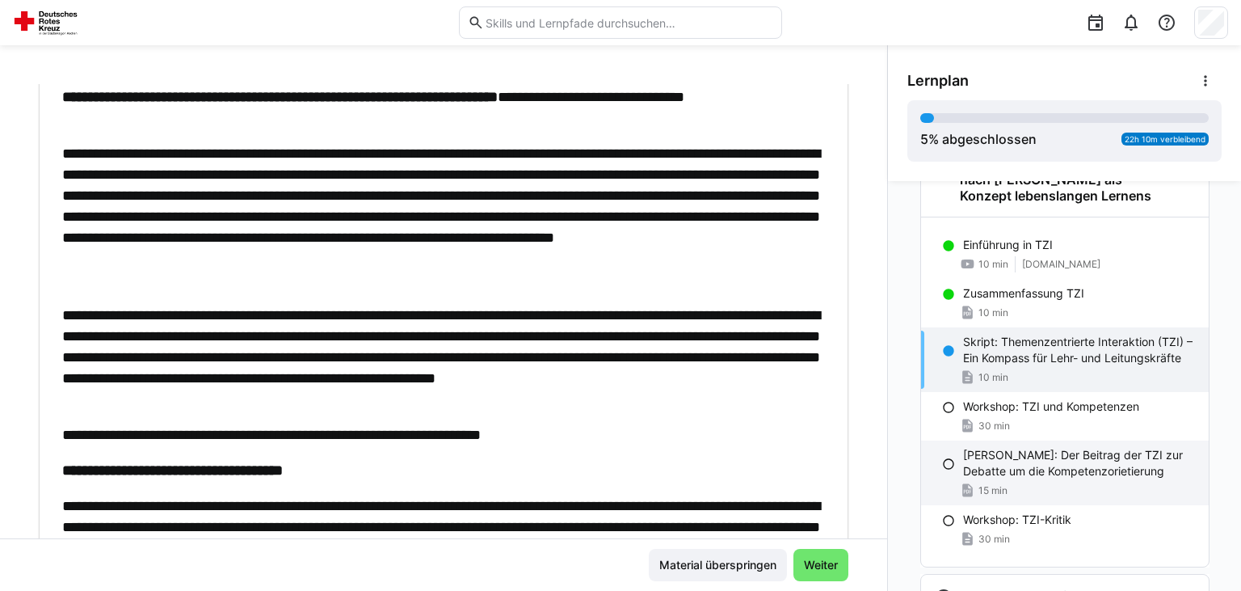
click at [998, 452] on p "[PERSON_NAME]: Der Beitrag der TZI zur Debatte um die Kompetenzorietierung" at bounding box center [1079, 463] width 233 height 32
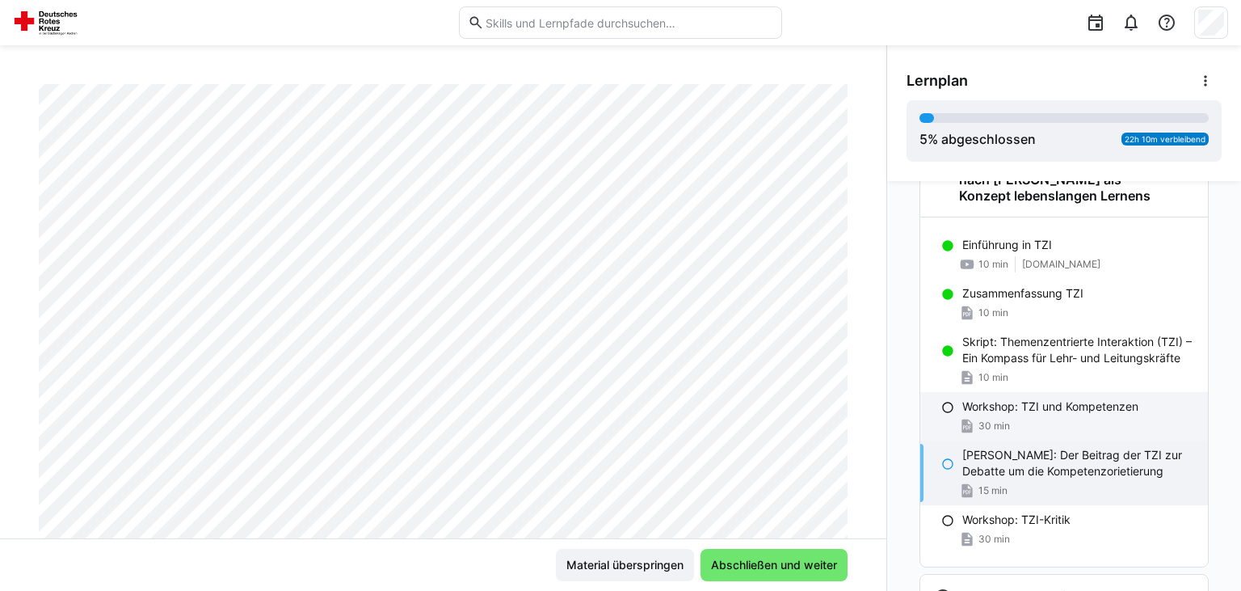
click at [1020, 411] on p "Workshop: TZI und Kompetenzen" at bounding box center [1050, 406] width 176 height 16
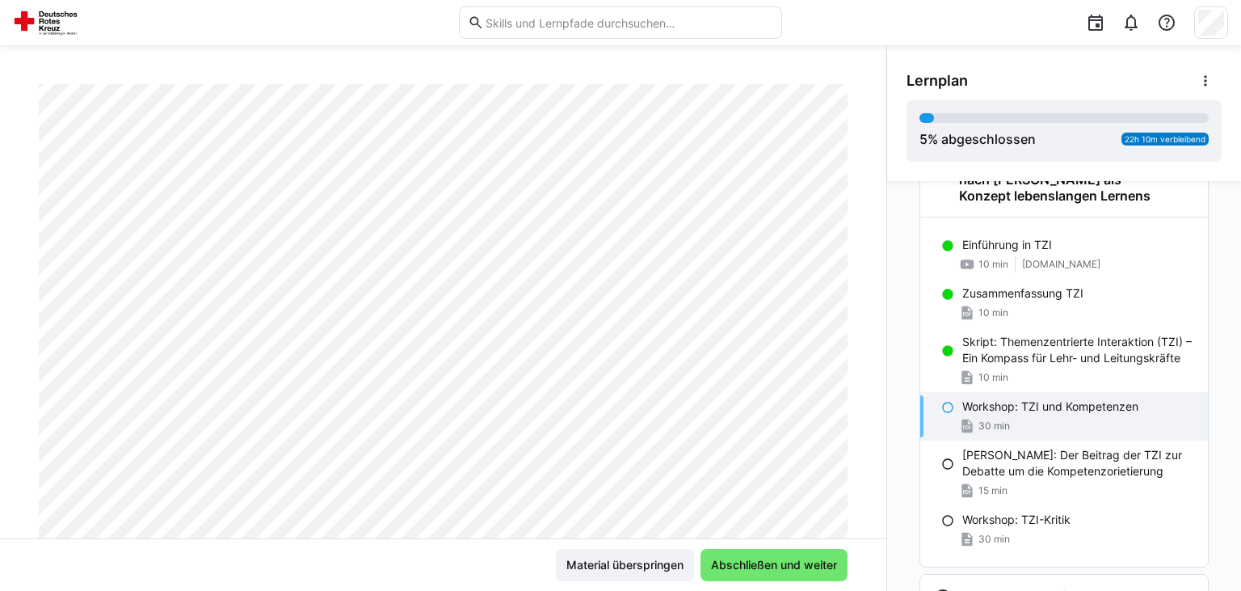
scroll to position [276, 0]
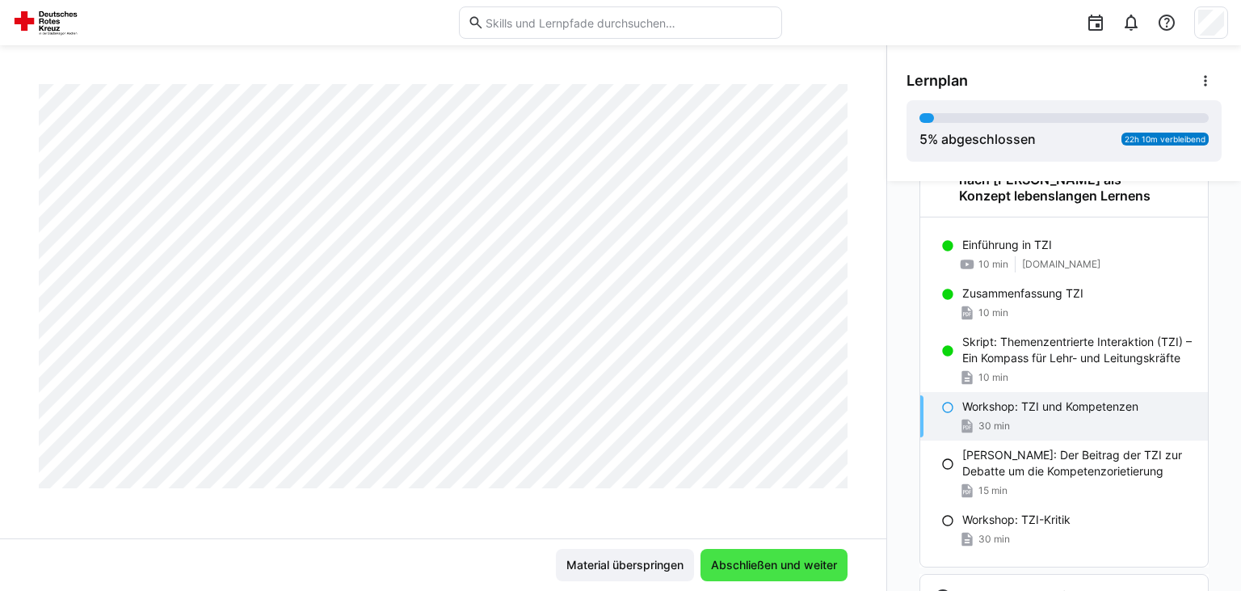
click at [760, 576] on span "Abschließen und weiter" at bounding box center [774, 565] width 147 height 32
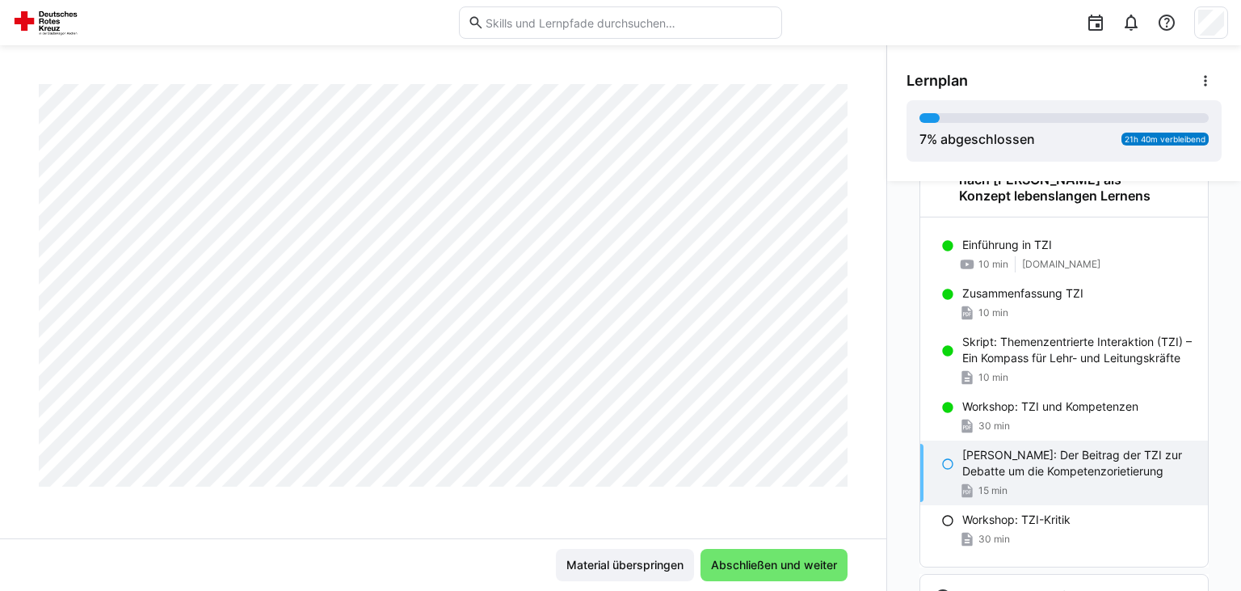
scroll to position [15972, 0]
click at [1037, 411] on p "Workshop: TZI und Kompetenzen" at bounding box center [1050, 406] width 176 height 16
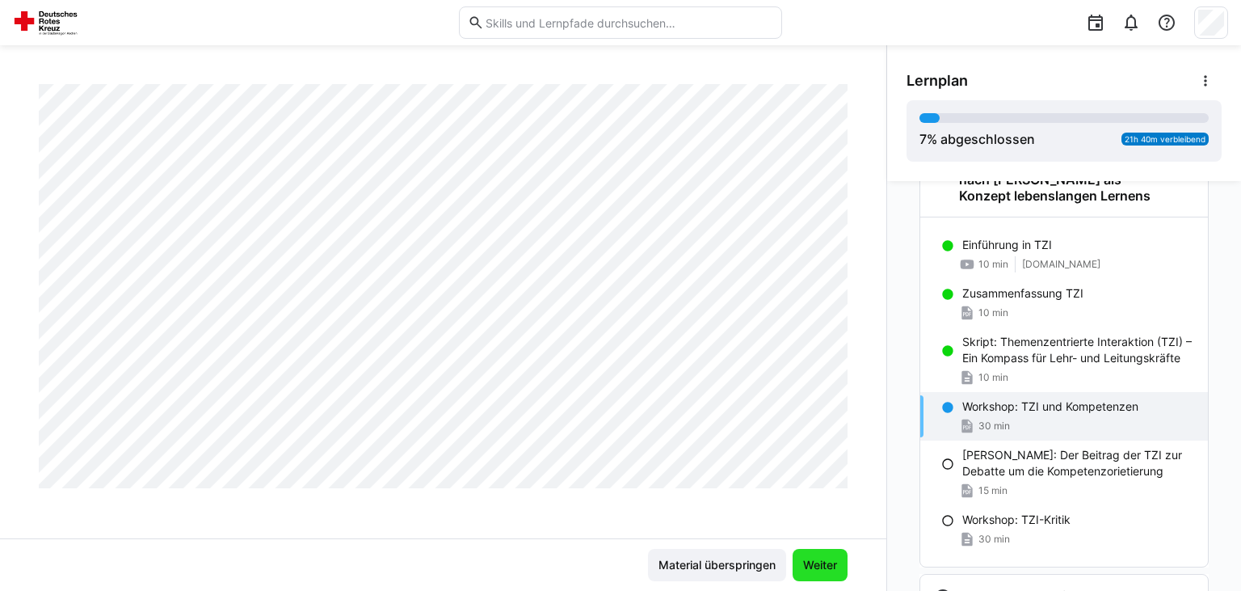
click at [836, 566] on span "Weiter" at bounding box center [820, 565] width 39 height 16
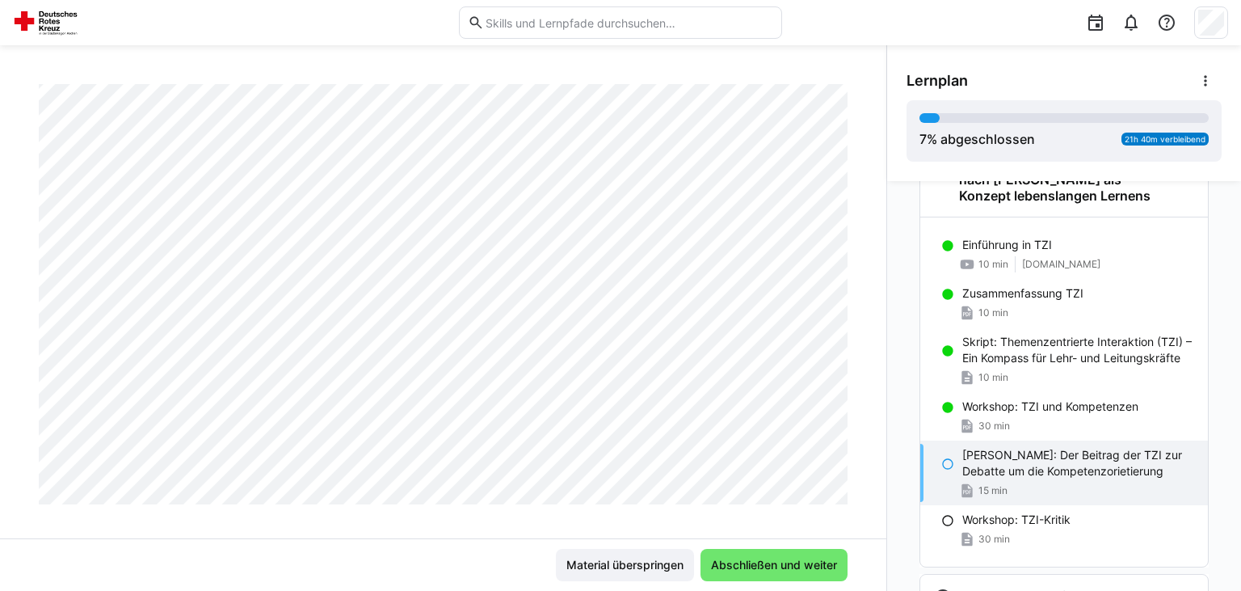
scroll to position [292, 0]
click at [836, 566] on span "Abschließen und weiter" at bounding box center [774, 565] width 131 height 16
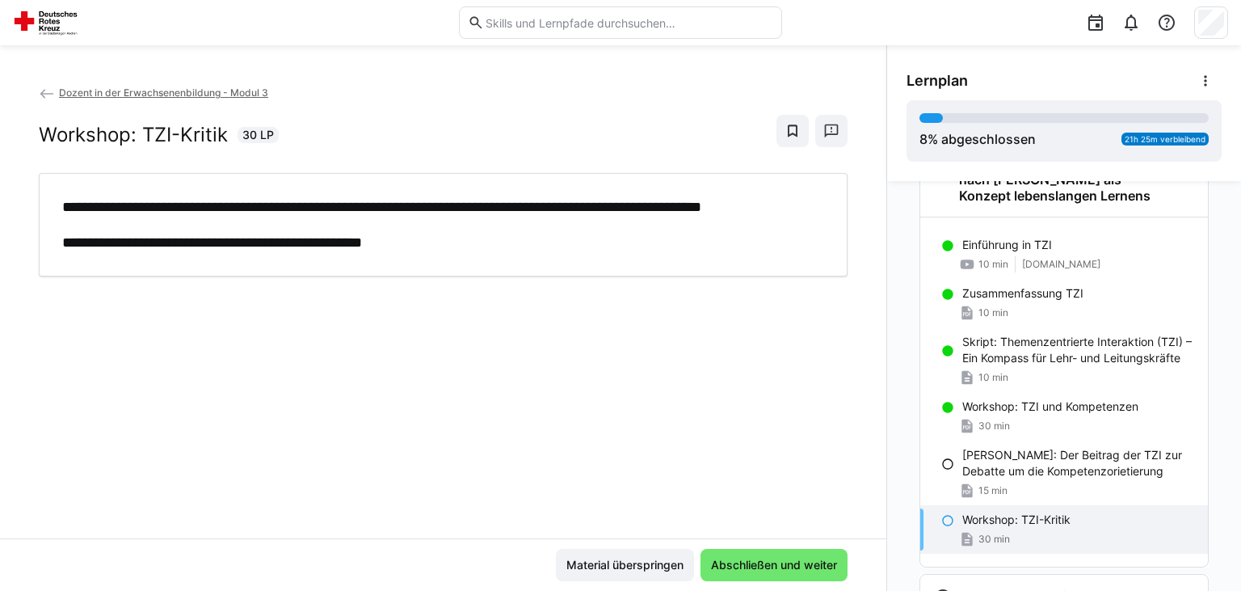
scroll to position [0, 0]
